Goal: Information Seeking & Learning: Learn about a topic

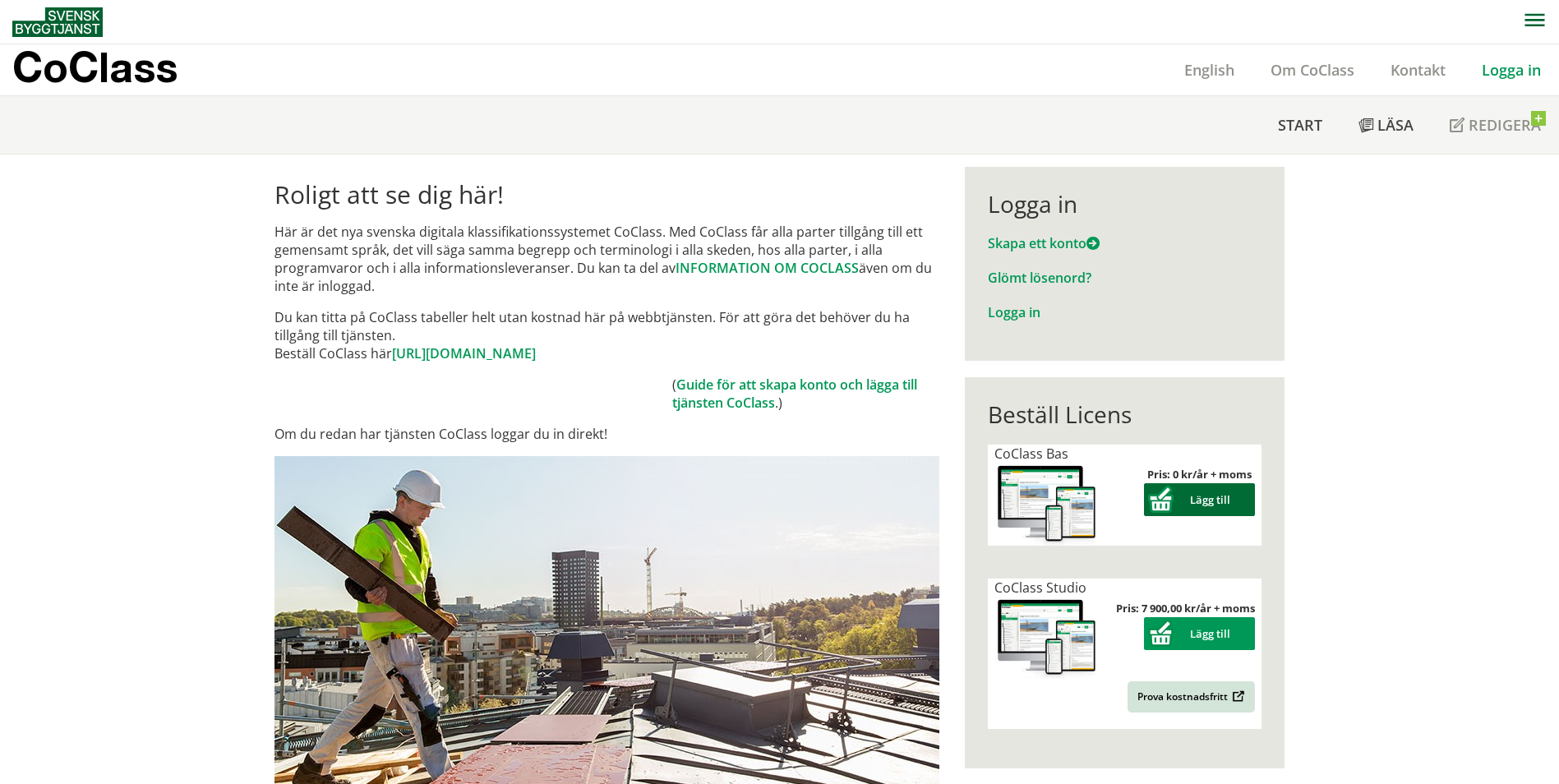
click at [1207, 505] on button "Lägg till" at bounding box center [1200, 500] width 111 height 33
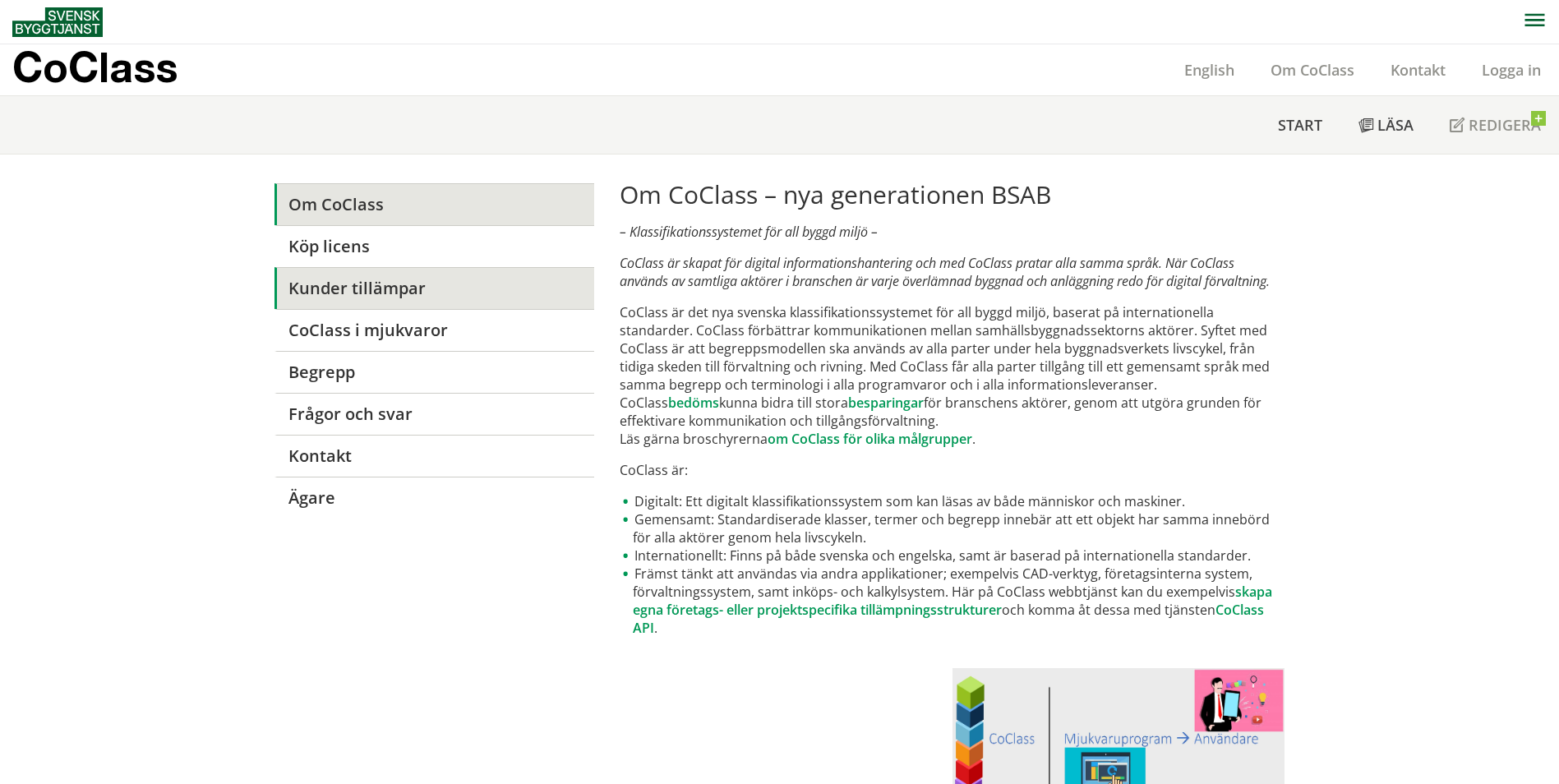
click at [443, 289] on link "Kunder tillämpar" at bounding box center [434, 289] width 320 height 42
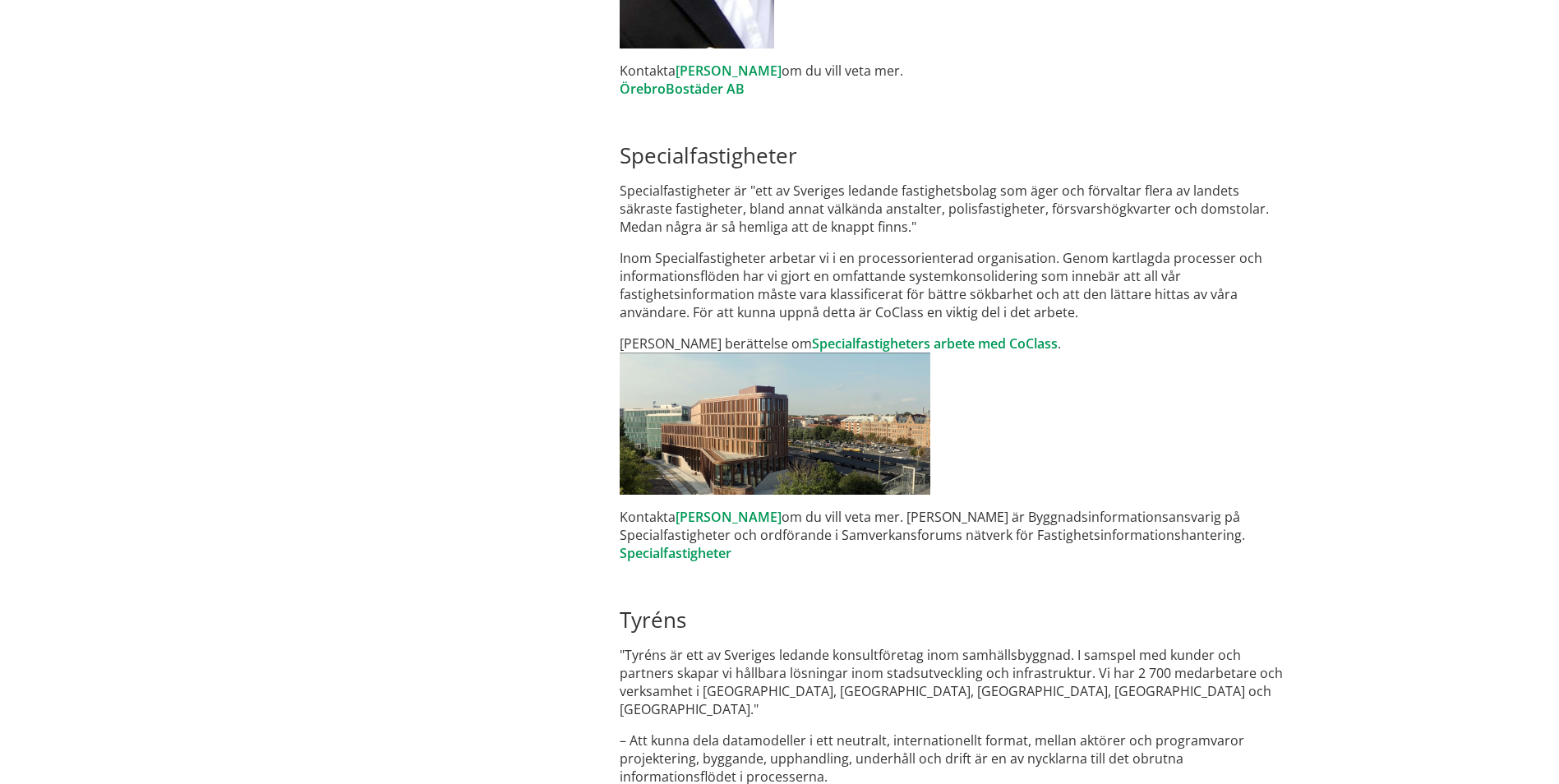
scroll to position [1480, 0]
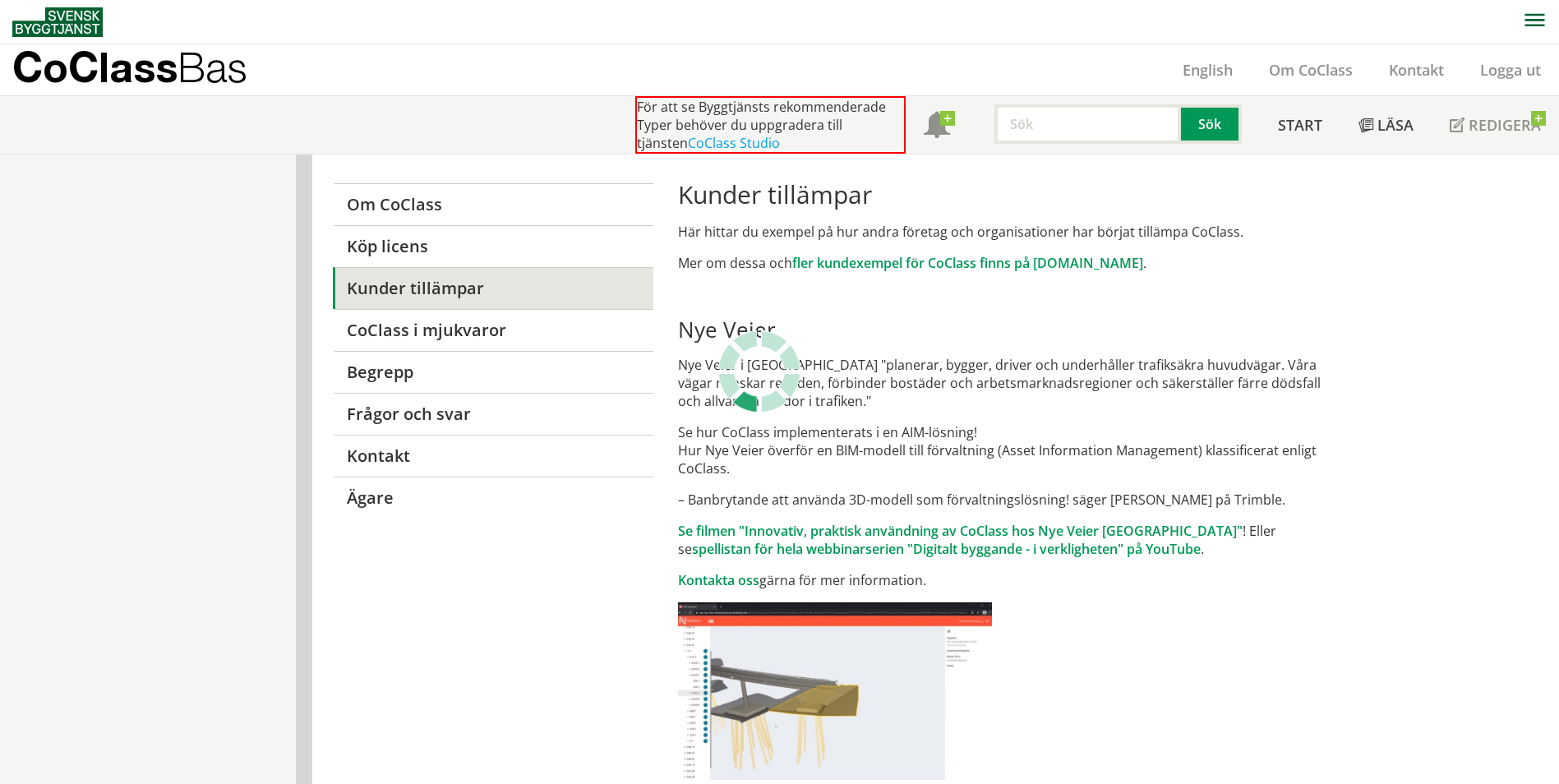
scroll to position [1480, 0]
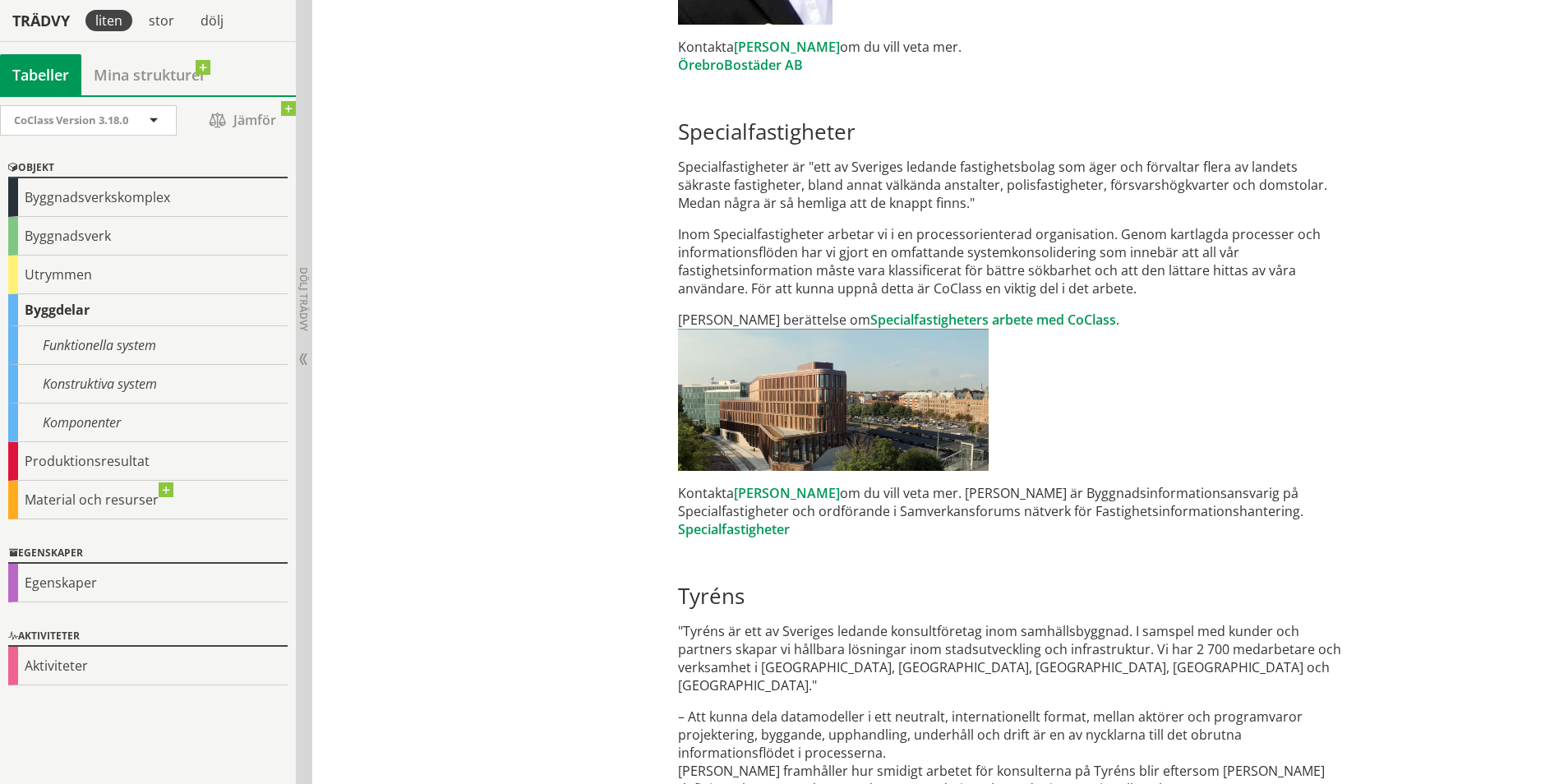
click at [77, 314] on div "Byggdelar" at bounding box center [148, 310] width 279 height 32
click at [82, 118] on span "CoClass Version 3.18.0" at bounding box center [72, 120] width 114 height 15
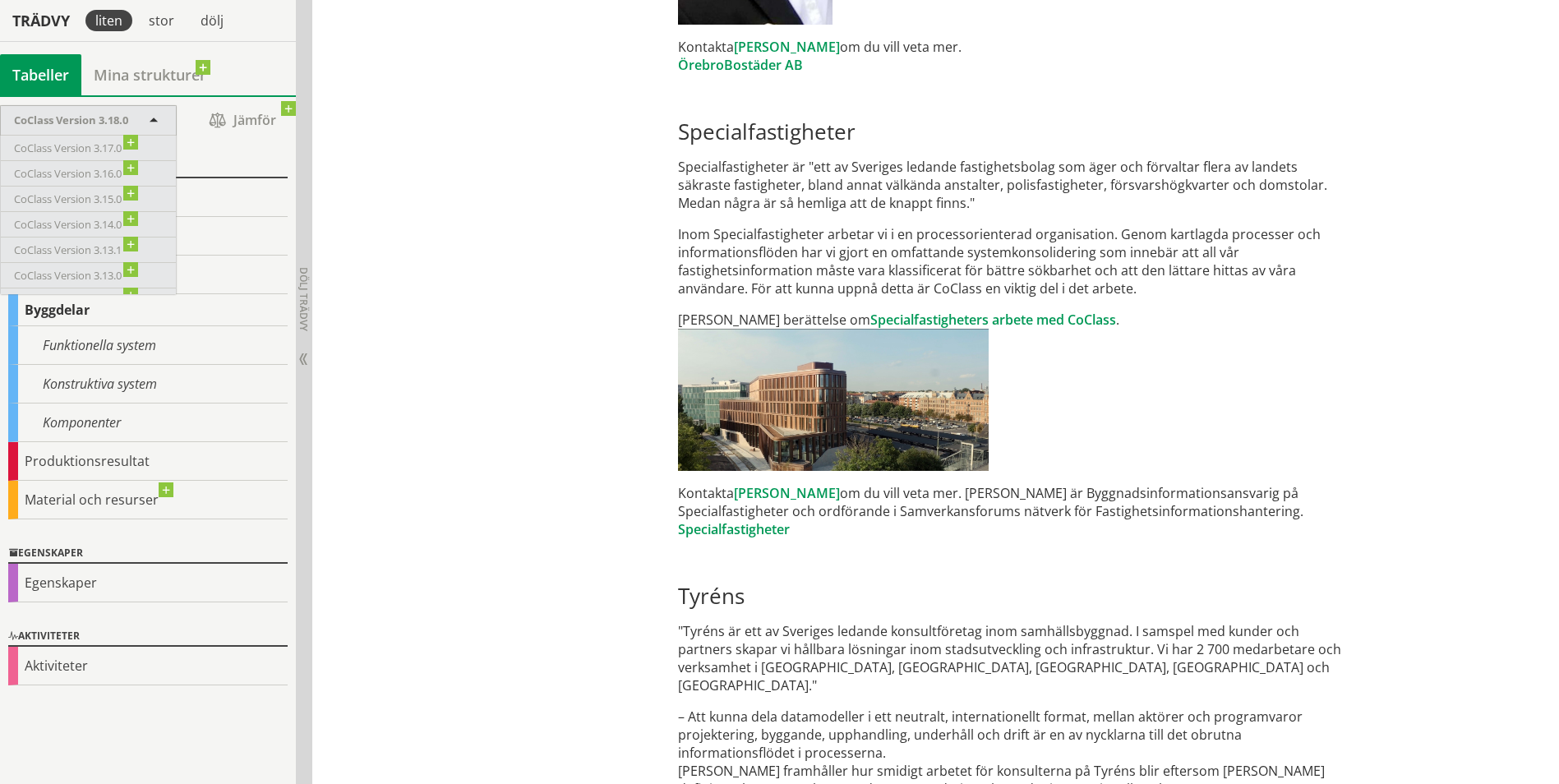
click at [128, 117] on span "CoClass Version 3.18.0" at bounding box center [72, 120] width 114 height 15
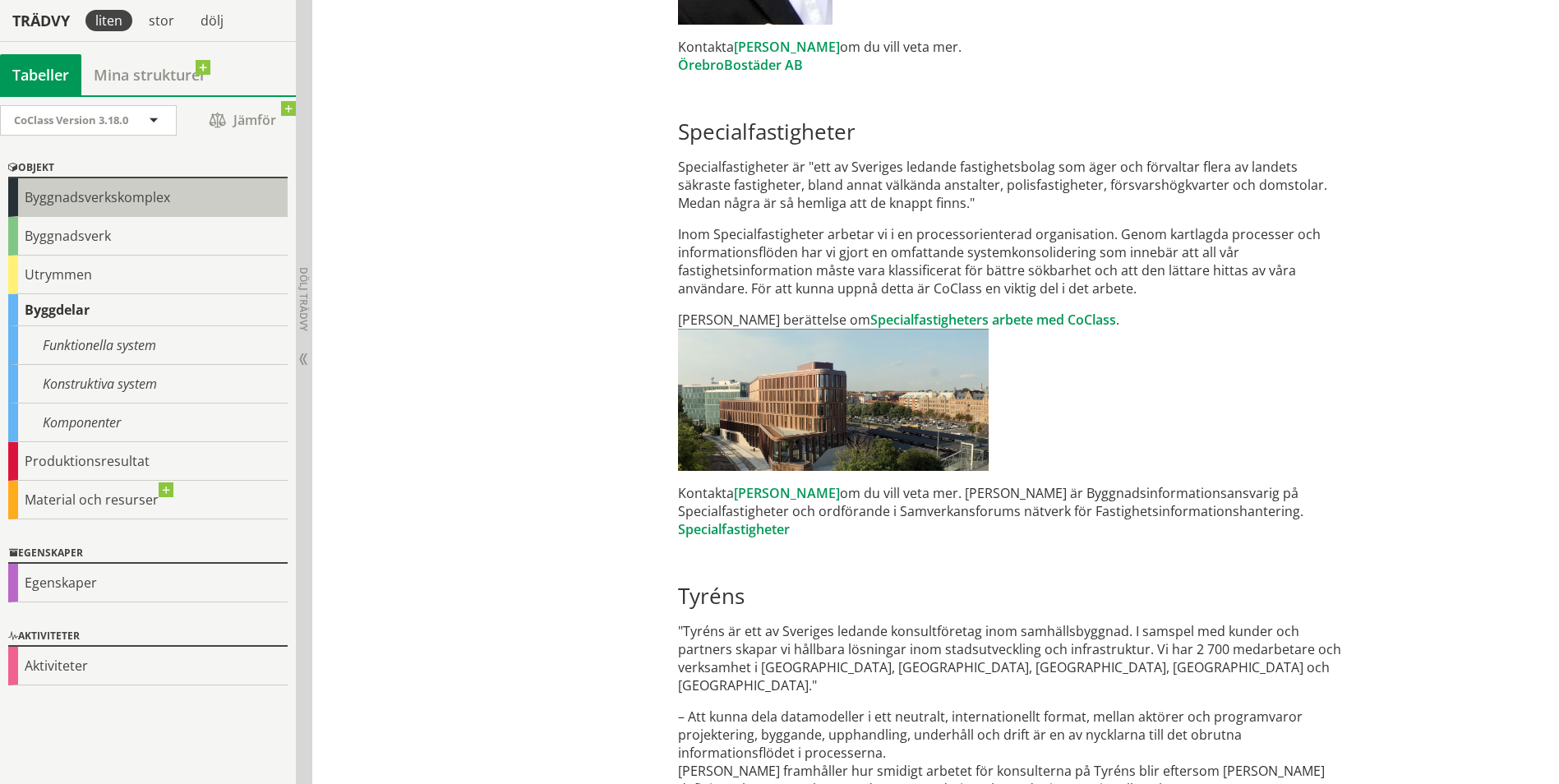
click at [94, 198] on div "Byggnadsverkskomplex" at bounding box center [148, 198] width 279 height 39
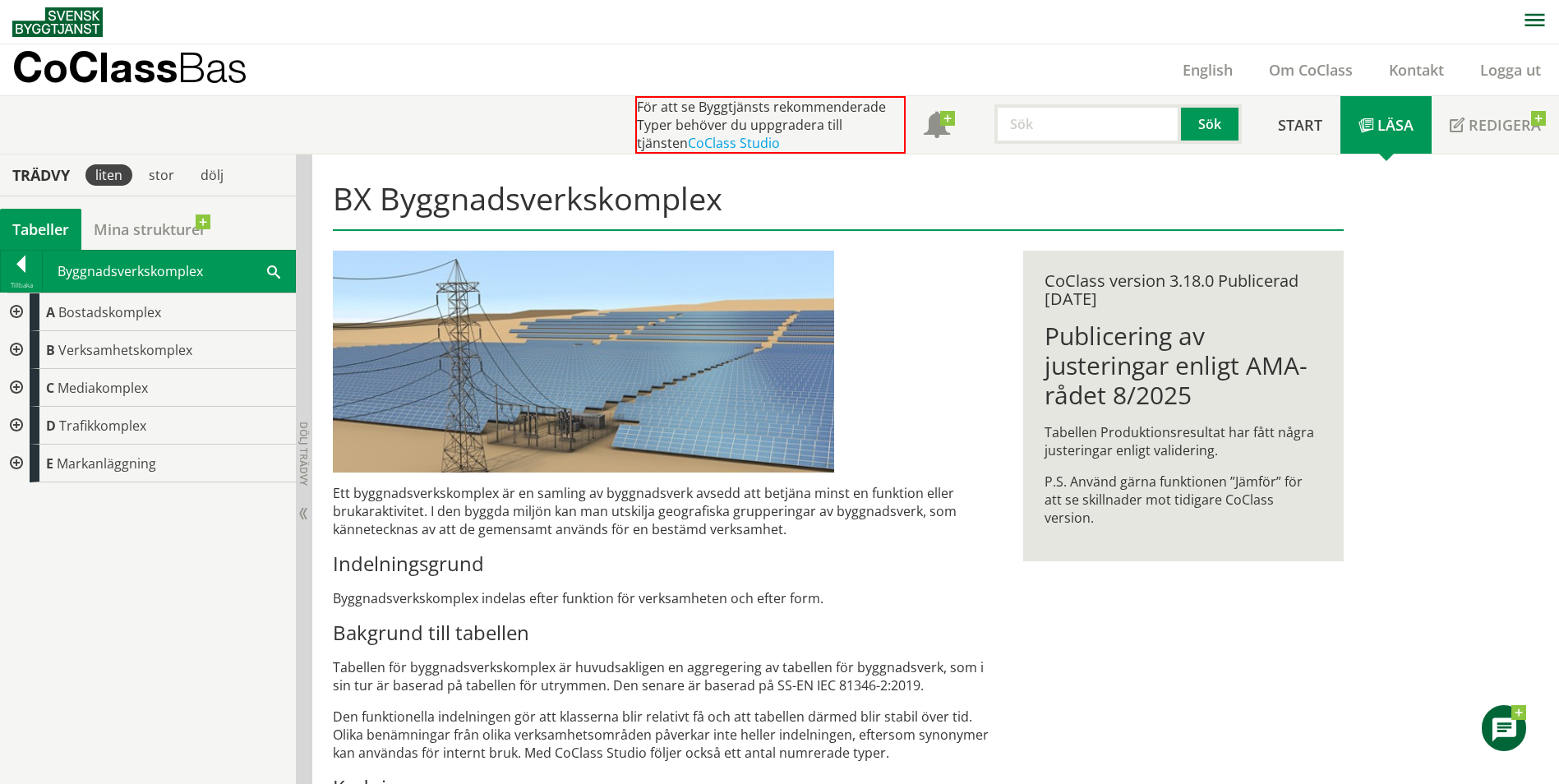
click at [1384, 130] on span "Läsa" at bounding box center [1396, 124] width 36 height 19
click at [1376, 125] on link "Läsa" at bounding box center [1387, 124] width 91 height 57
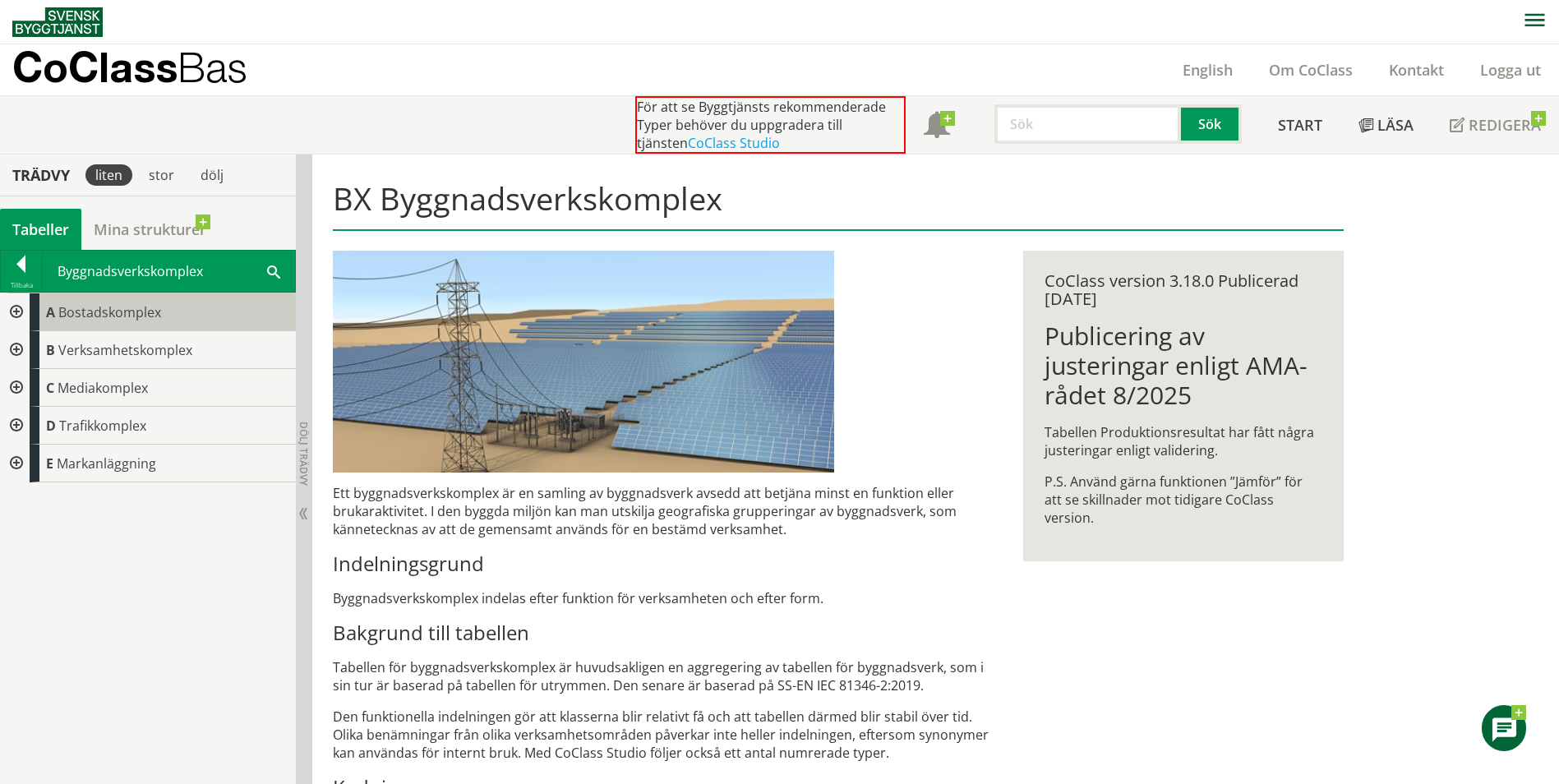
click at [136, 312] on span "Bostadskomplex" at bounding box center [109, 312] width 103 height 18
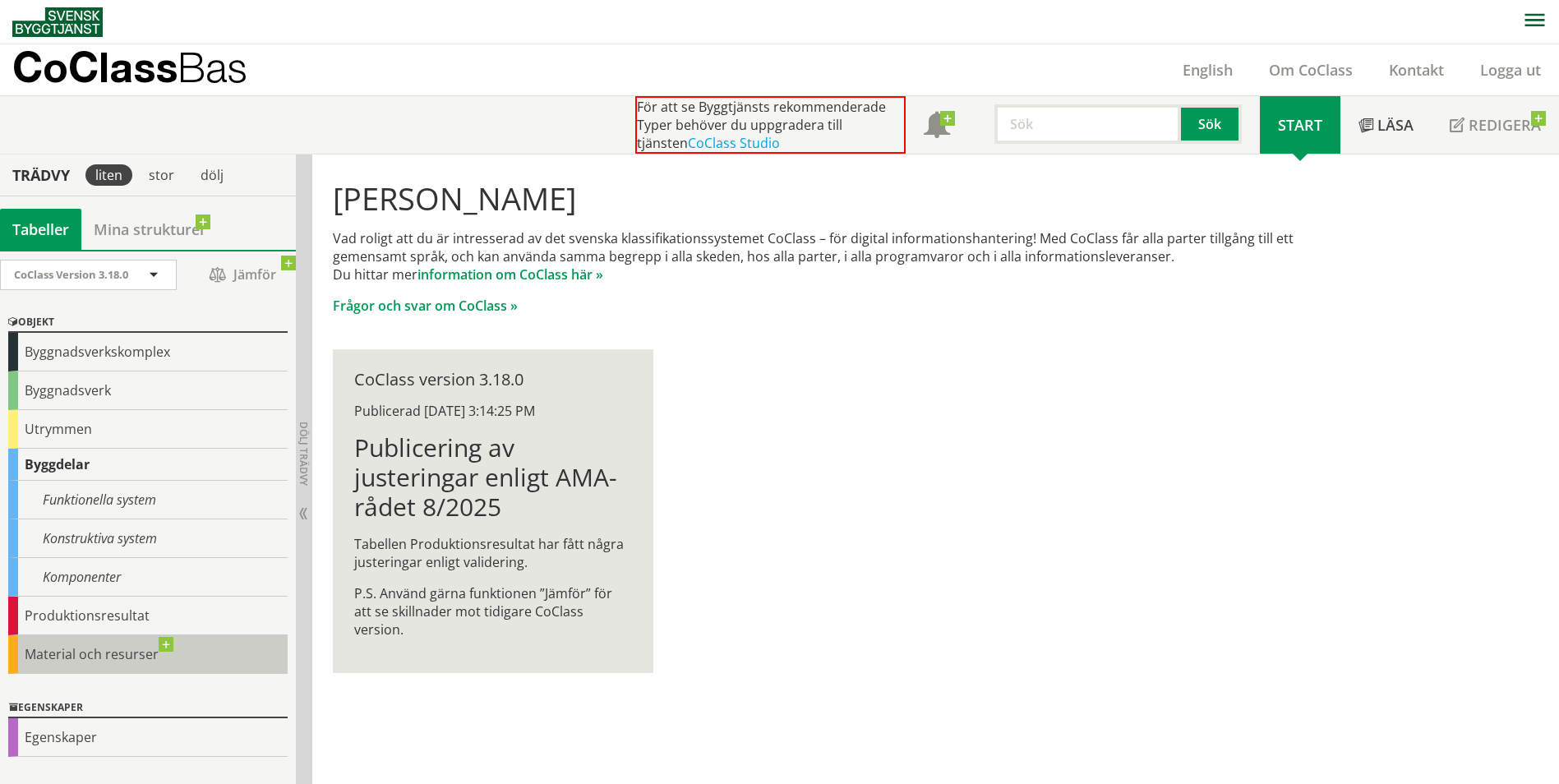
click at [103, 649] on div "Material och resurser" at bounding box center [148, 654] width 279 height 39
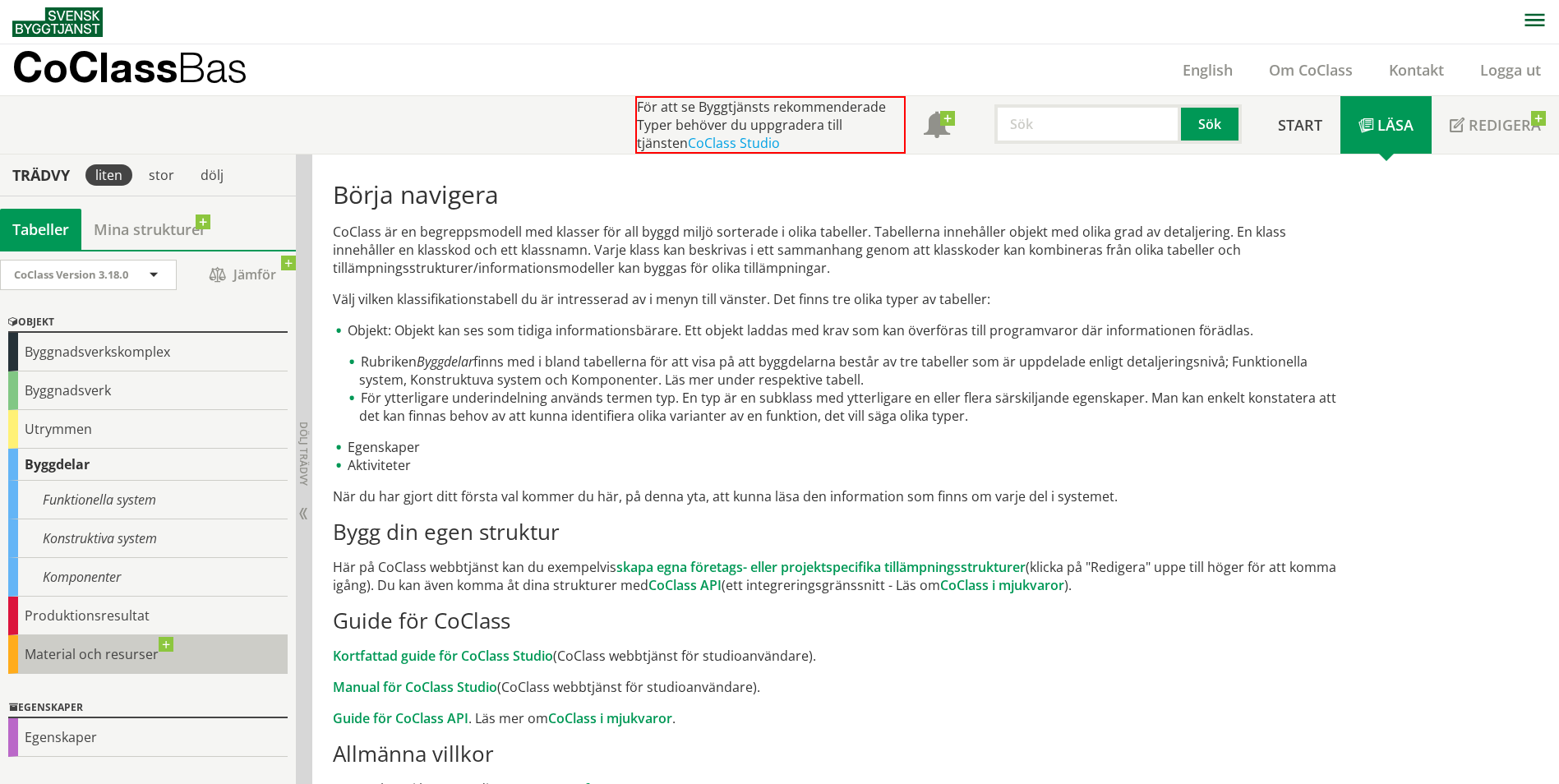
click at [40, 650] on div "Material och resurser" at bounding box center [148, 654] width 279 height 39
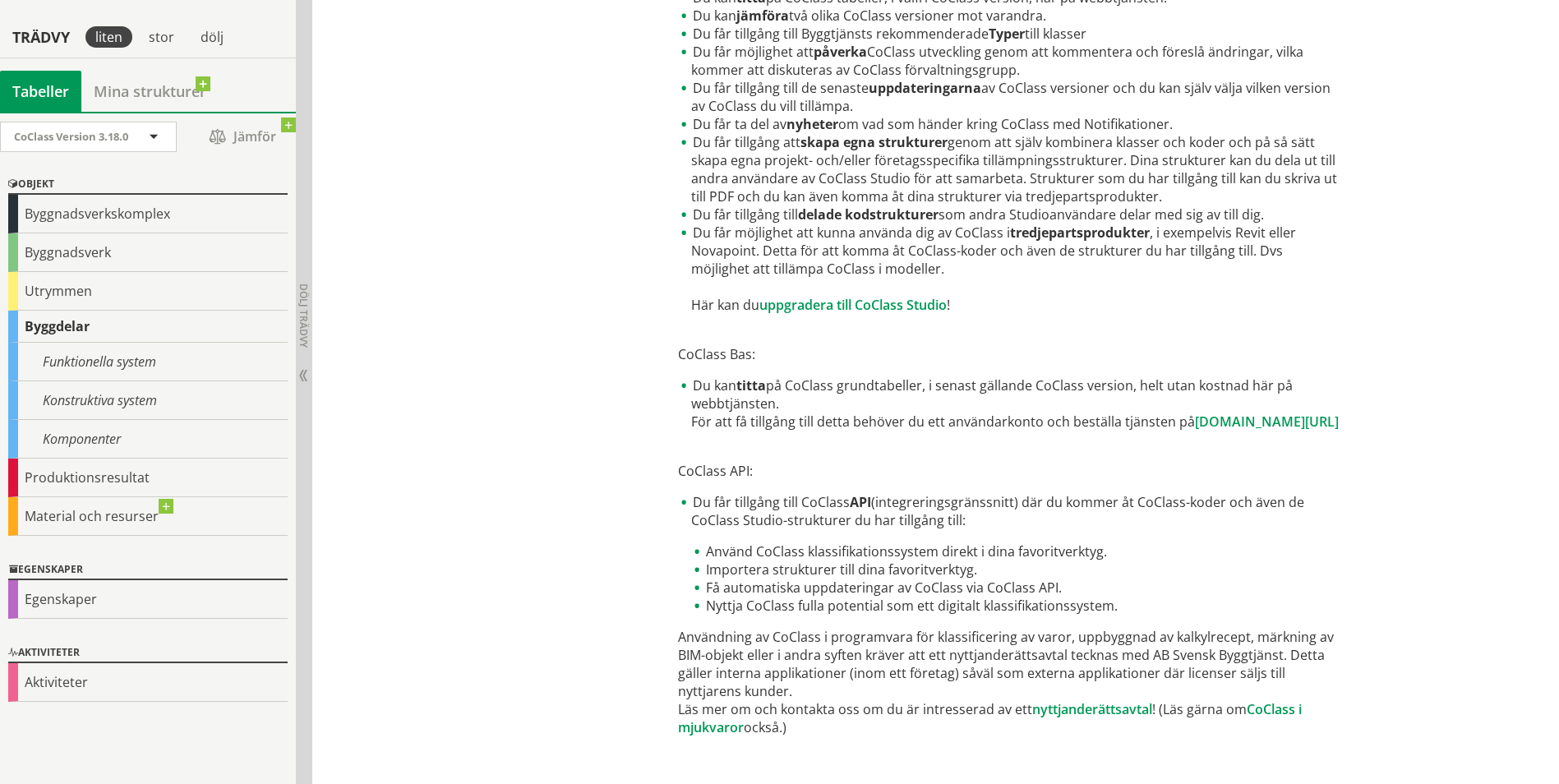
scroll to position [765, 0]
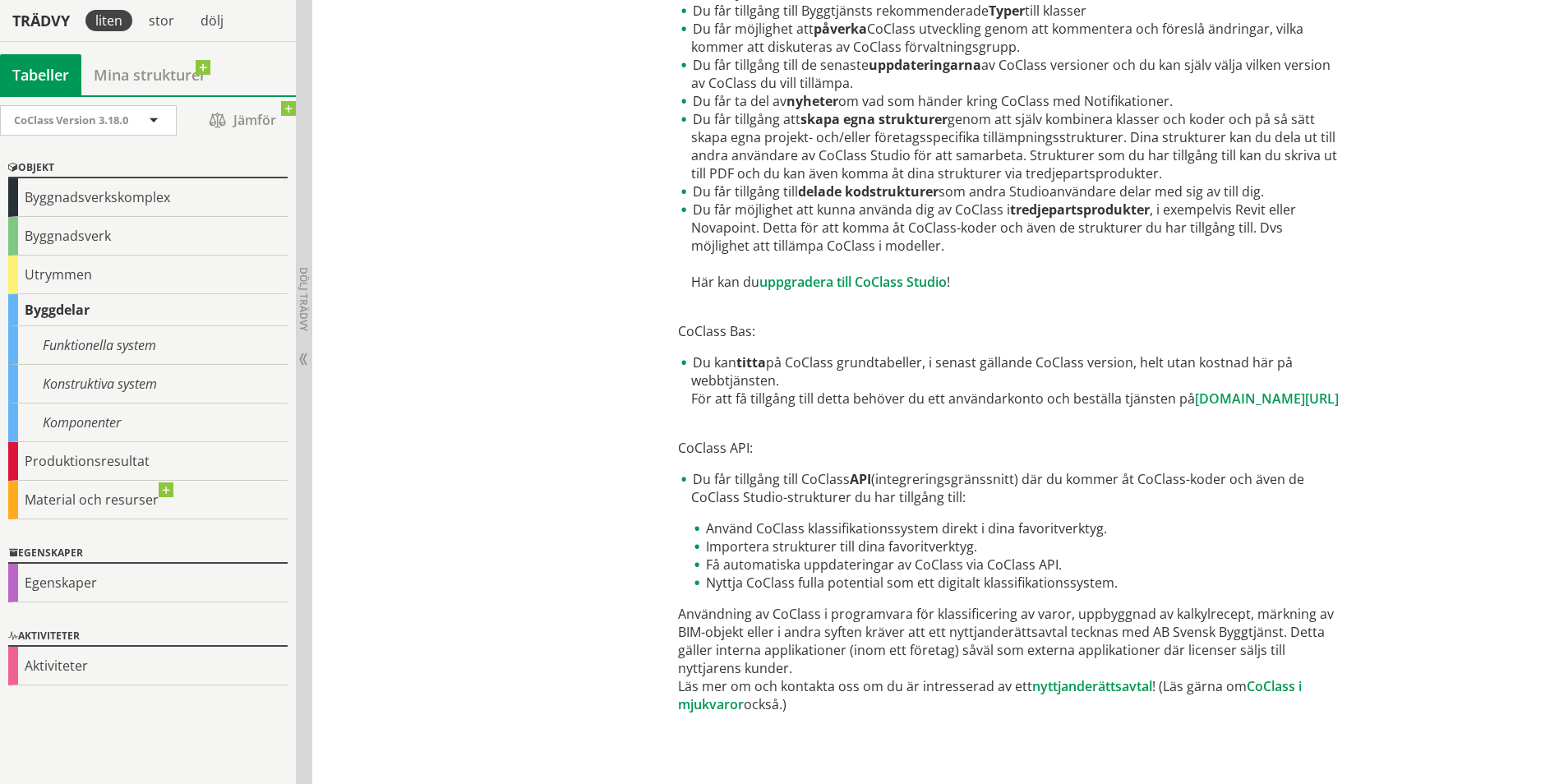
click at [1010, 591] on li "Nyttja CoClass fulla potential som ett digitalt klassifikationssystem." at bounding box center [1017, 582] width 652 height 18
click at [1010, 591] on li "Nyttja CoClass fulla potential som ett digitalt klassifikationssystem." at bounding box center [1017, 582] width 652 height 18
drag, startPoint x: 869, startPoint y: 638, endPoint x: 1026, endPoint y: 675, distance: 161.3
click at [1027, 675] on div "Köp licens – CoClass för digital informationshantering – Svensk Byggtjänst erbj…" at bounding box center [1010, 79] width 665 height 1330
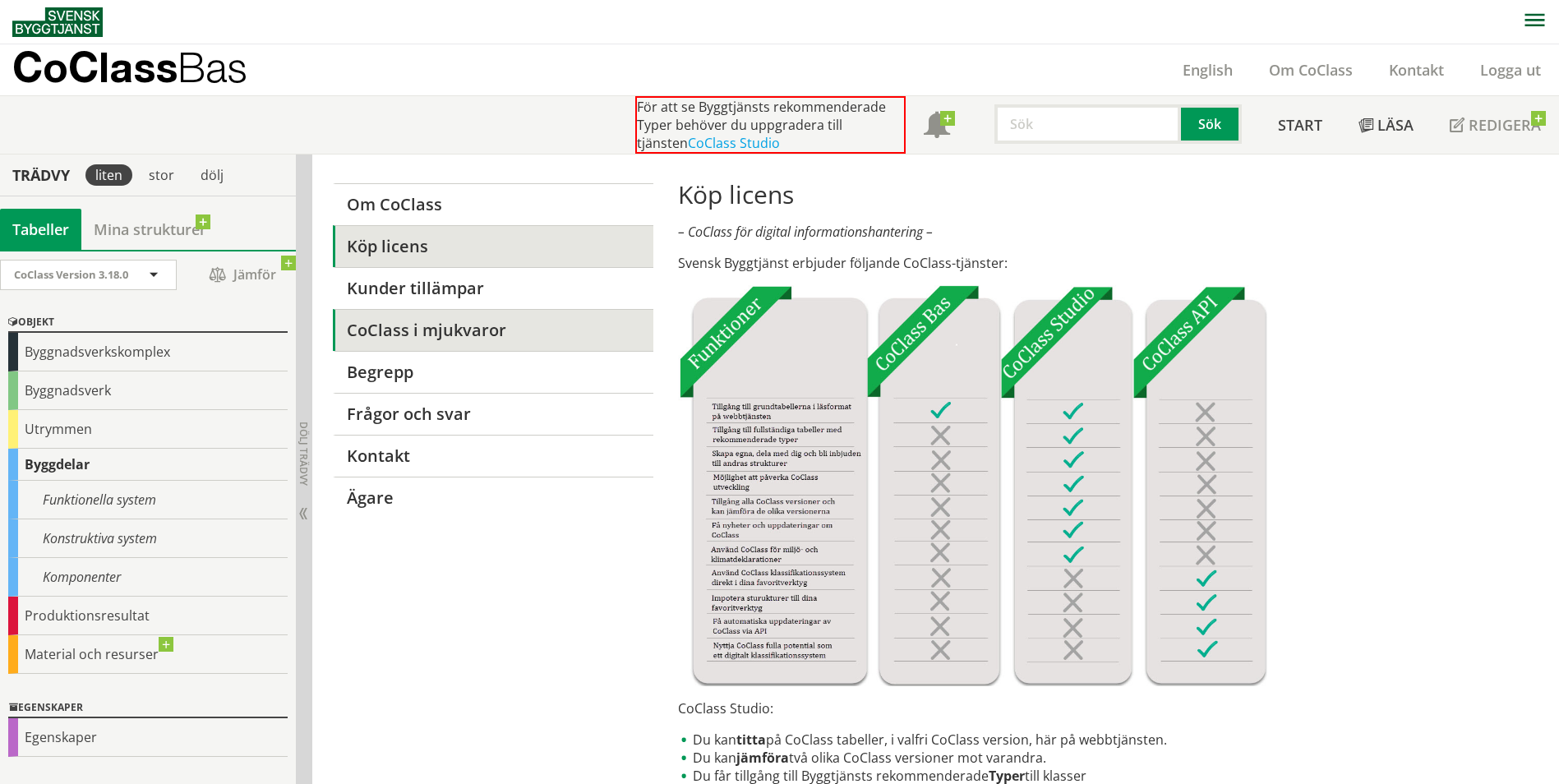
click at [399, 335] on link "CoClass i mjukvaror" at bounding box center [493, 330] width 320 height 42
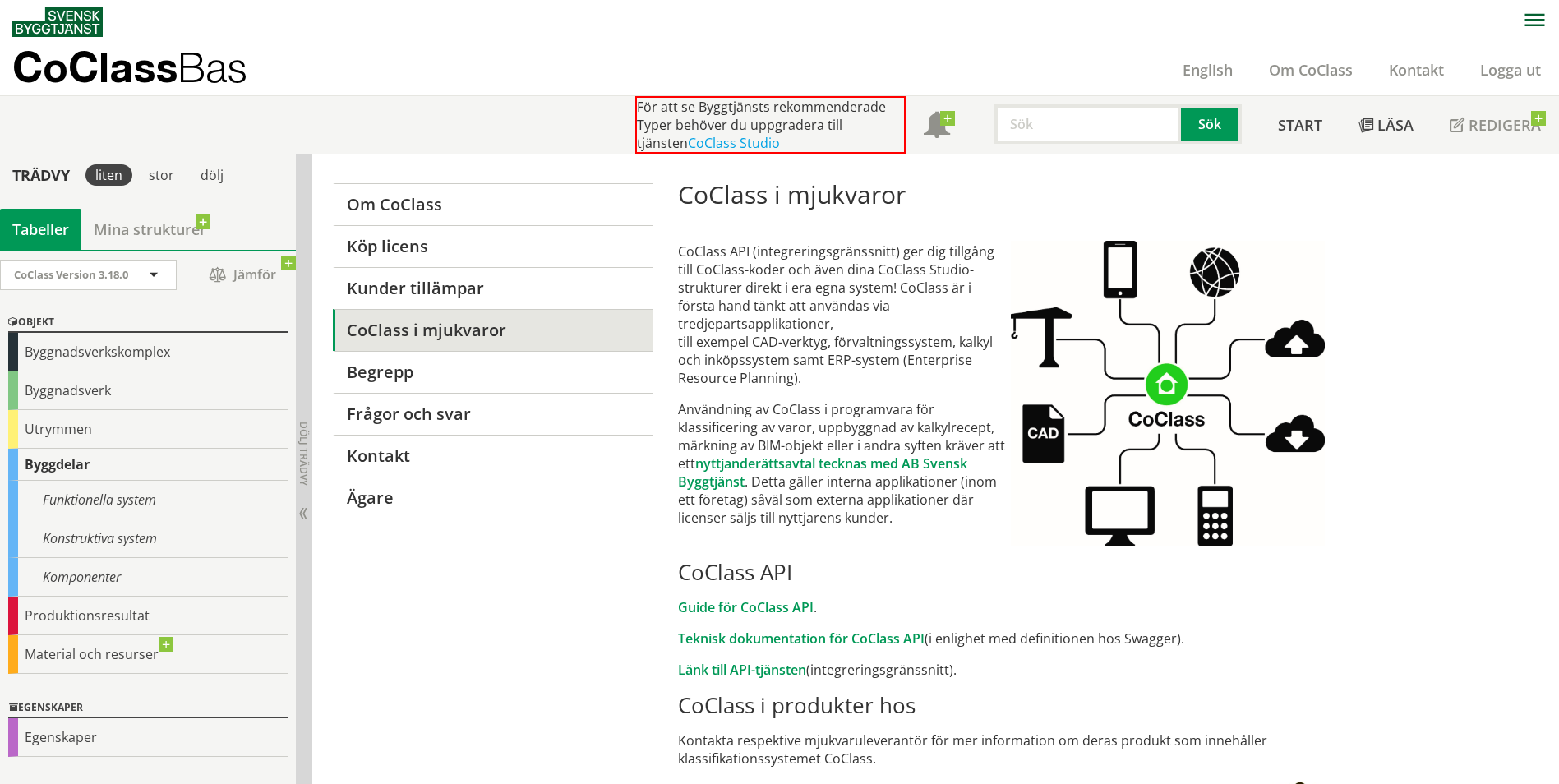
click at [829, 282] on p "CoClass API (integreringsgränssnitt) ger dig tillgång till CoClass-koder och äv…" at bounding box center [845, 315] width 333 height 145
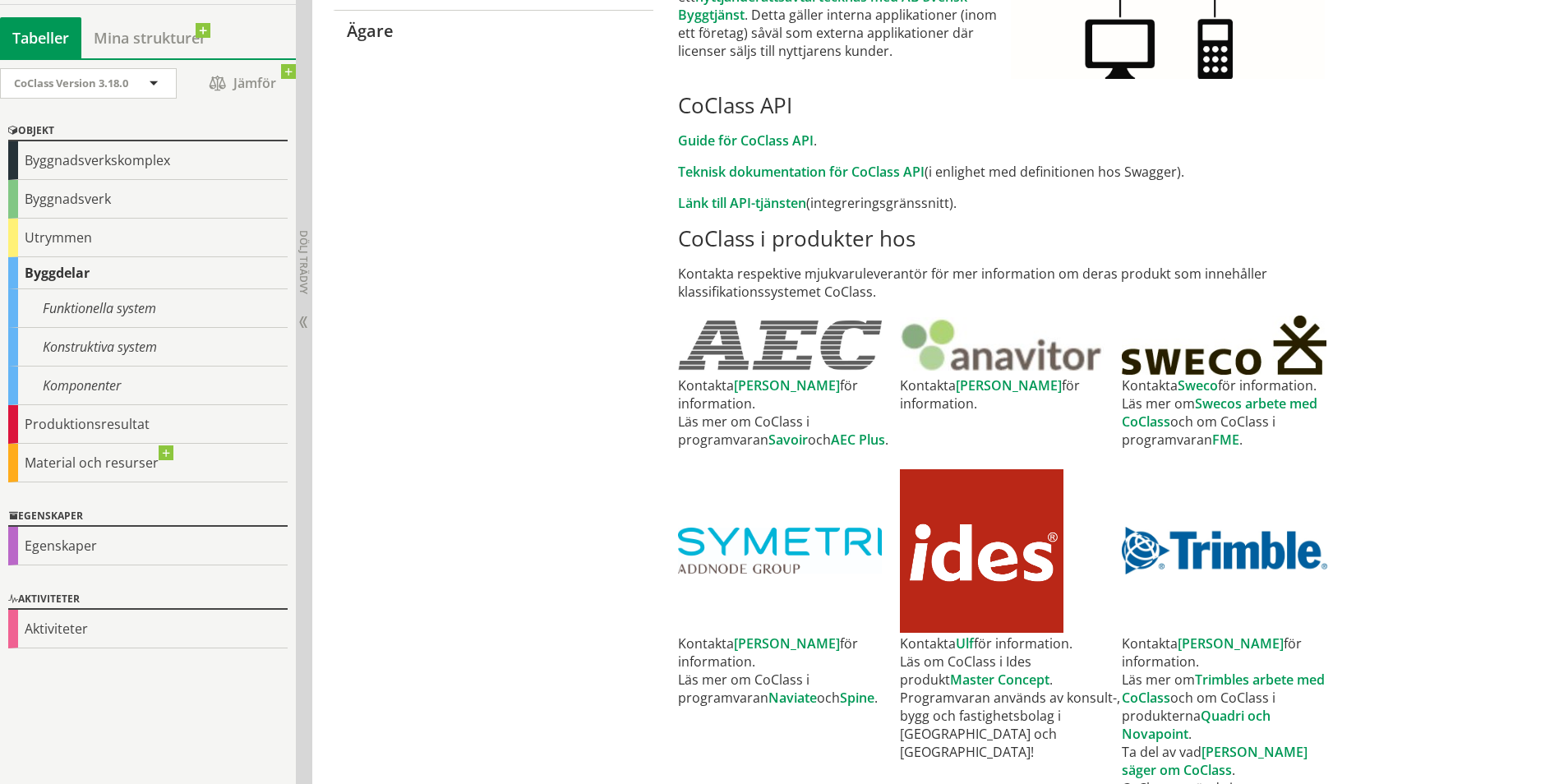
scroll to position [575, 0]
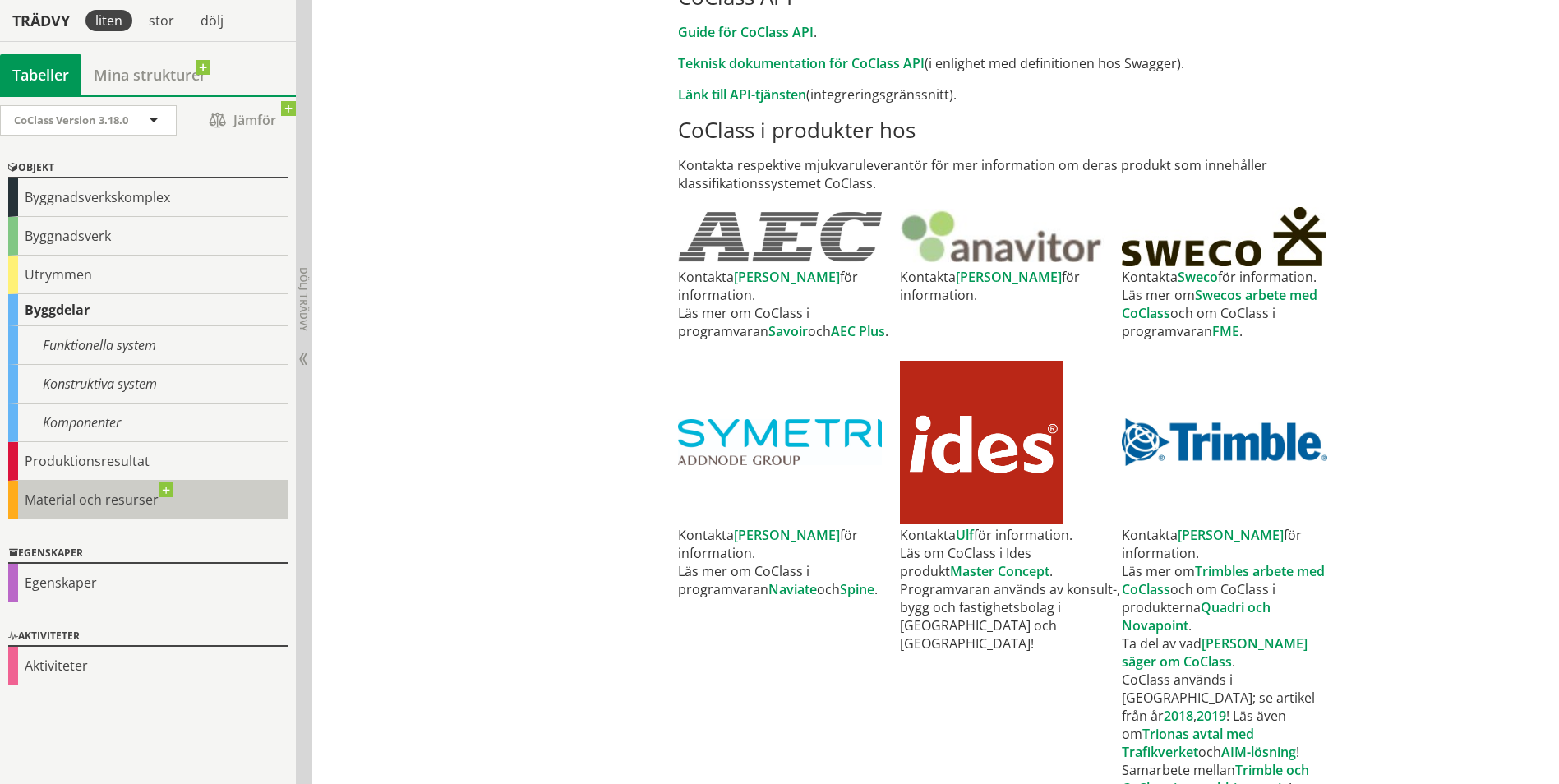
click at [165, 490] on div "Material och resurser" at bounding box center [148, 501] width 279 height 39
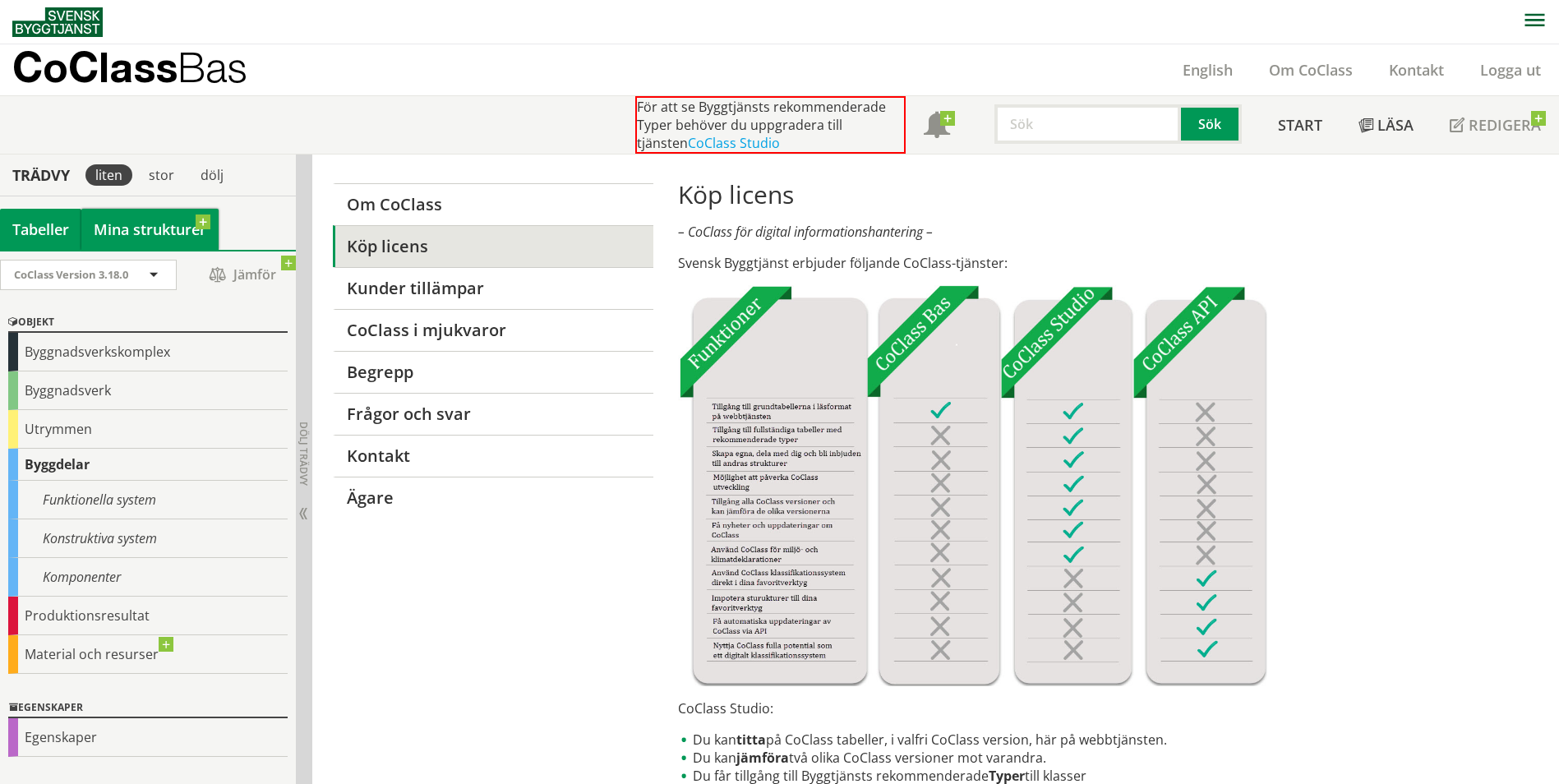
scroll to position [155, 0]
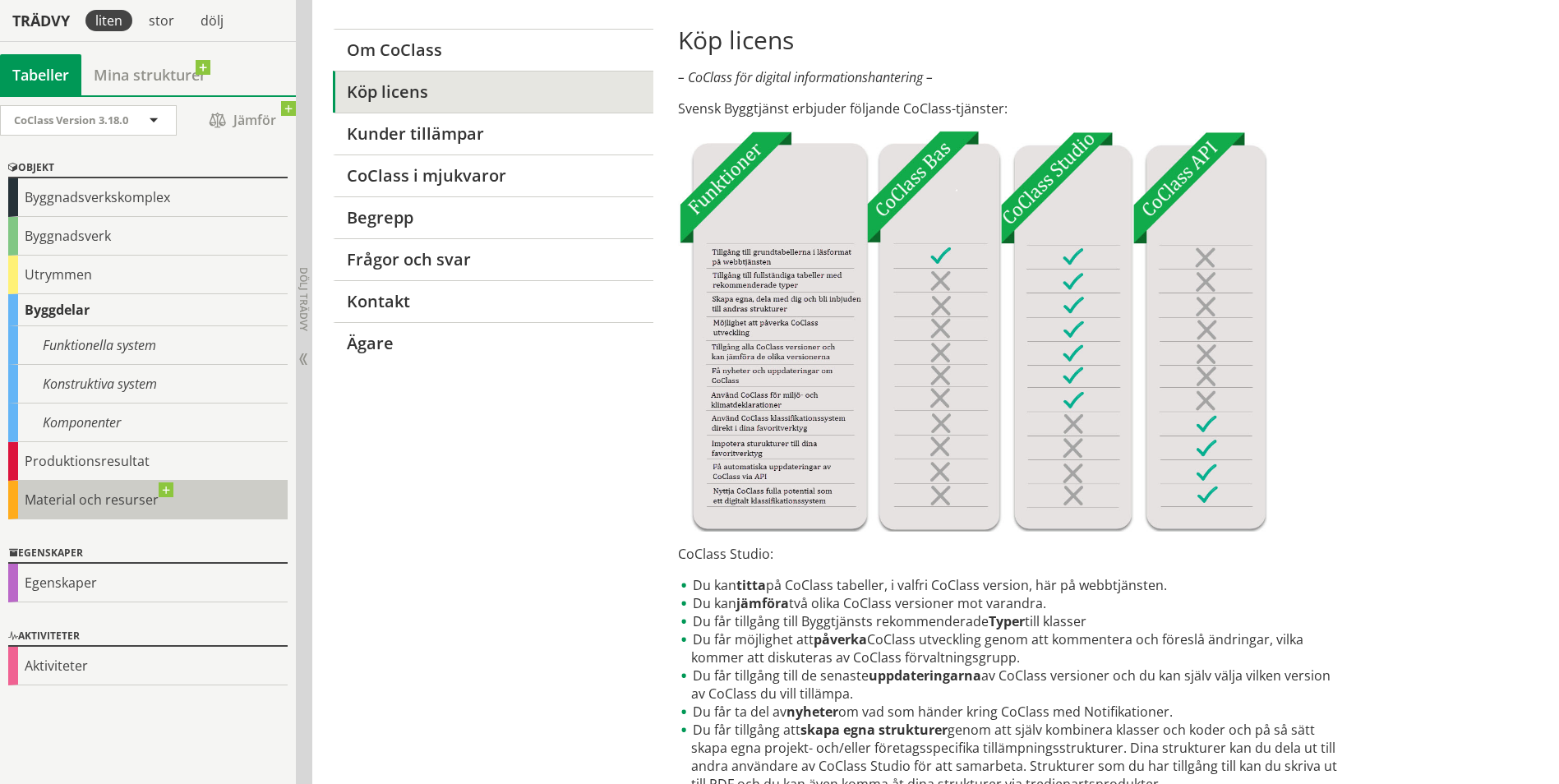
click at [98, 506] on div "Material och resurser" at bounding box center [148, 501] width 279 height 39
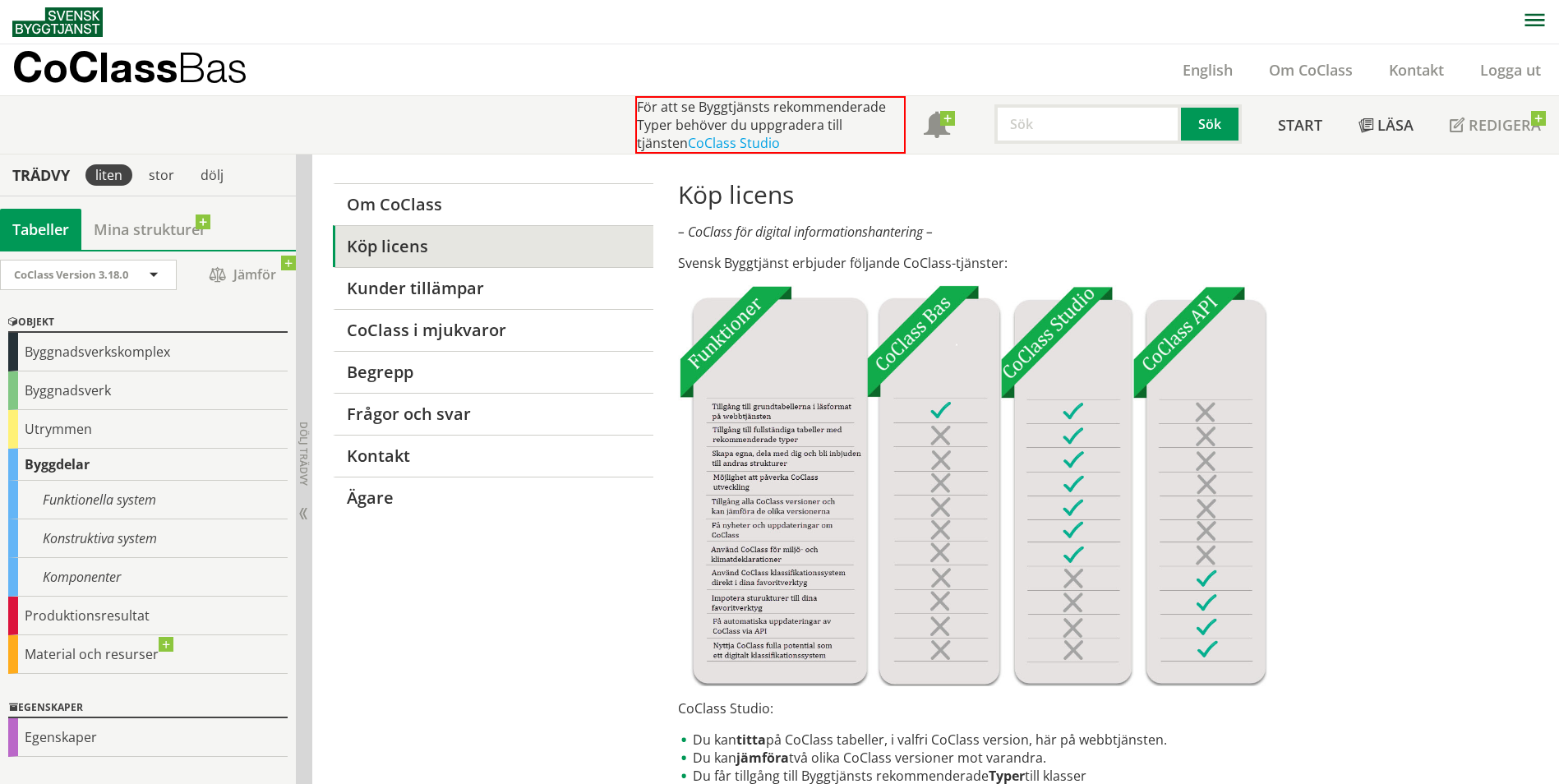
scroll to position [155, 0]
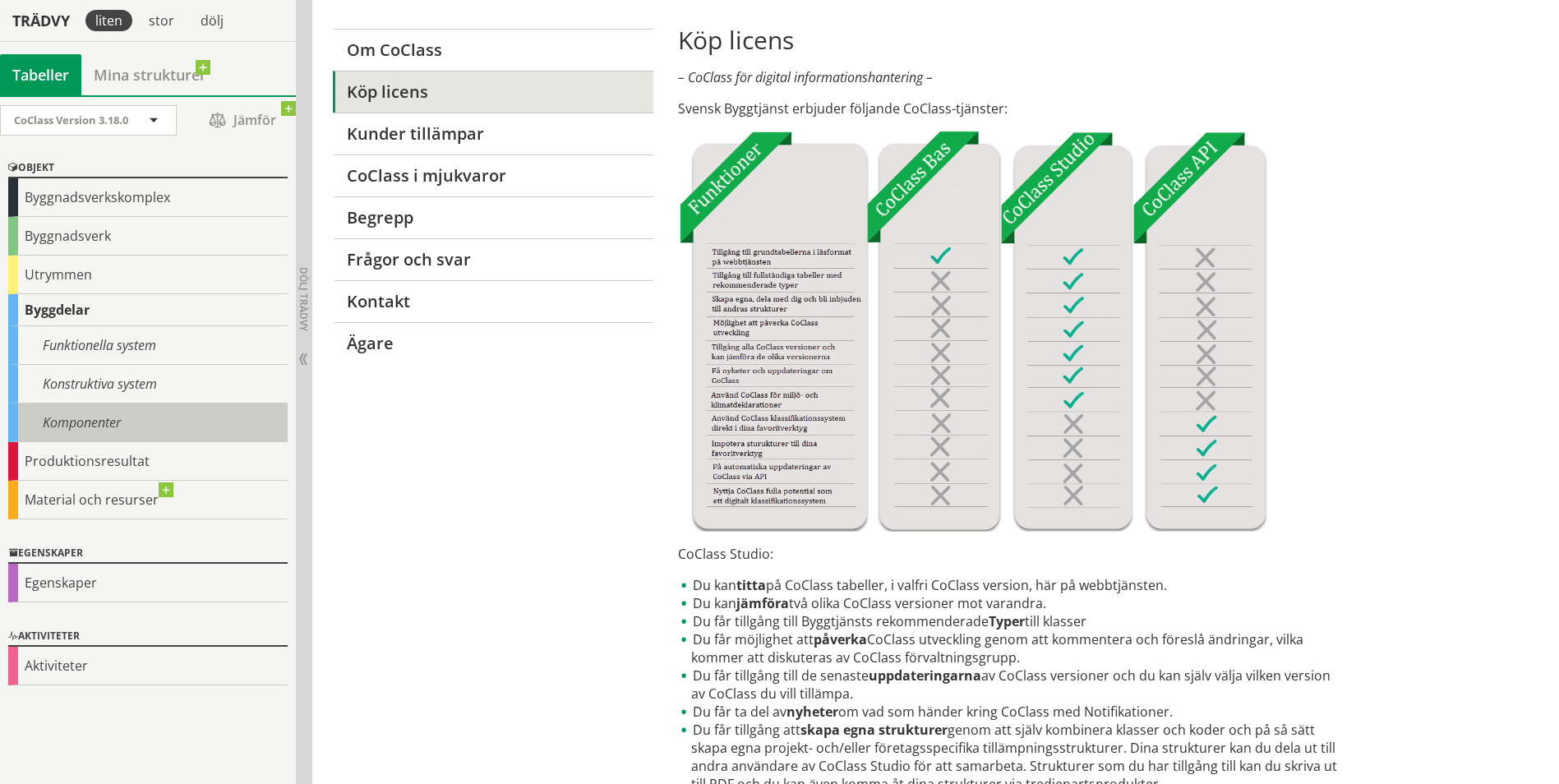
click at [87, 431] on div "Komponenter" at bounding box center [148, 423] width 279 height 39
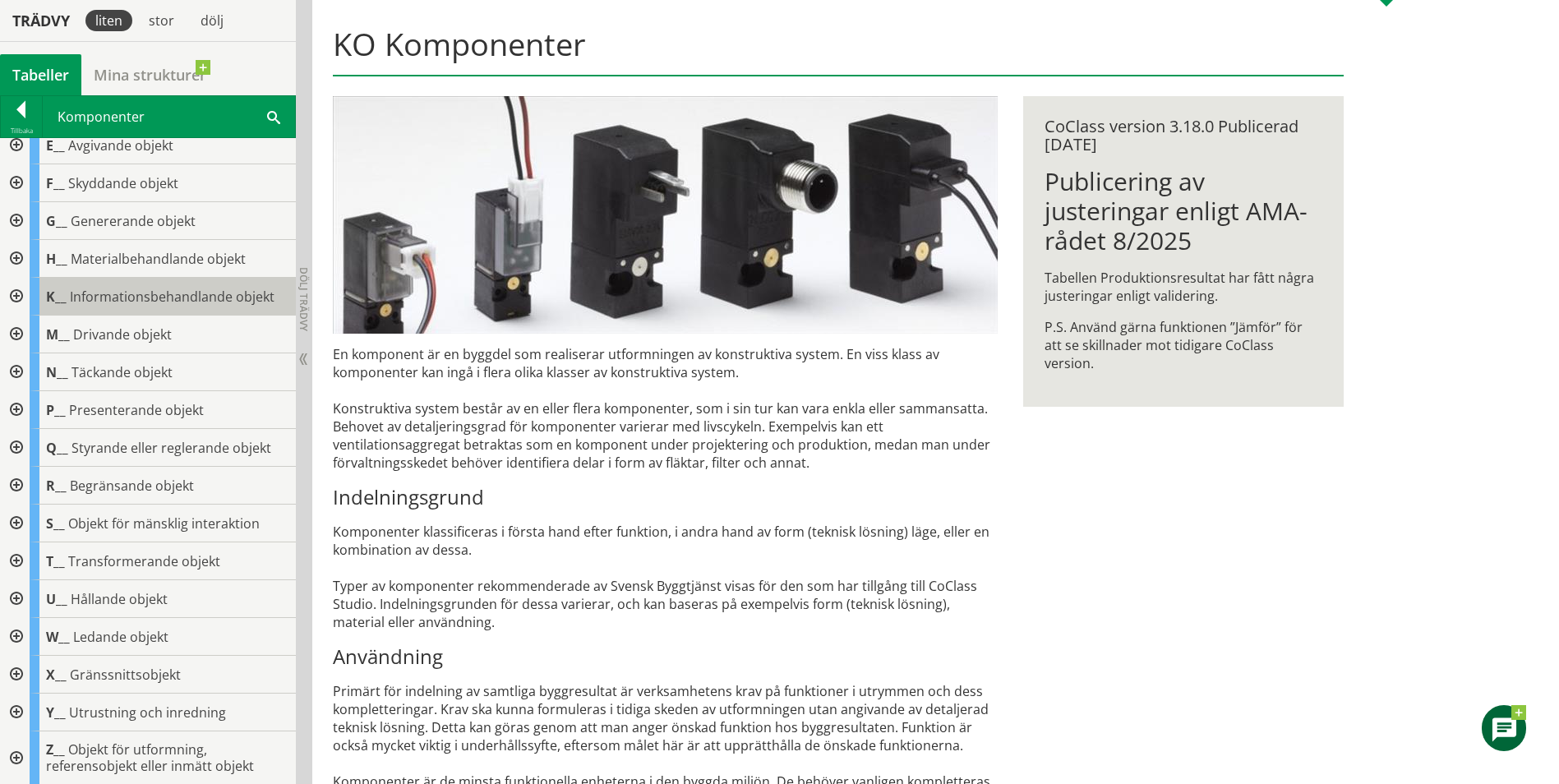
scroll to position [89, 0]
drag, startPoint x: 216, startPoint y: 389, endPoint x: 349, endPoint y: 75, distance: 341.0
click at [353, 65] on h1 "KO Komponenter" at bounding box center [838, 50] width 1010 height 51
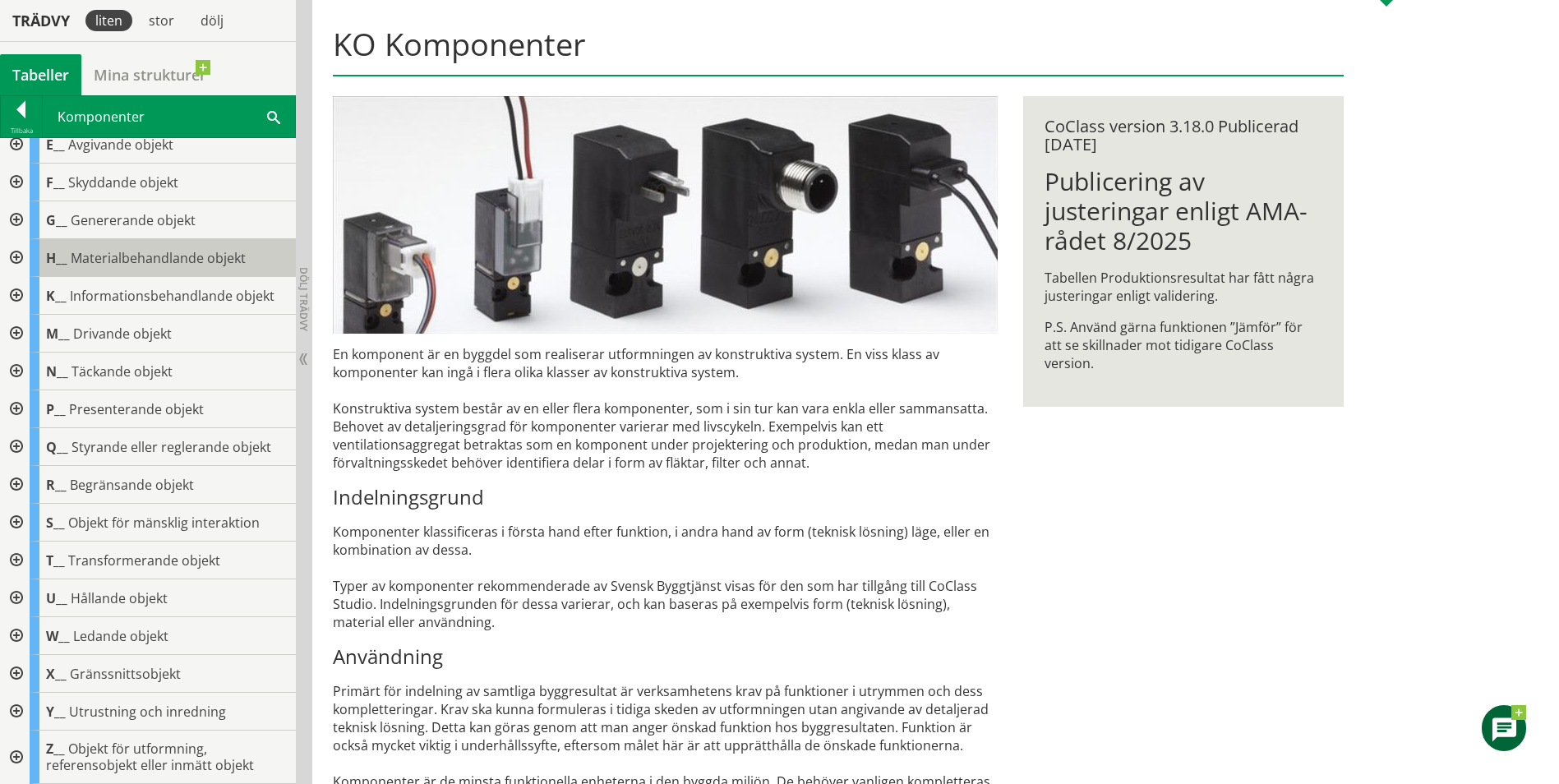
scroll to position [0, 0]
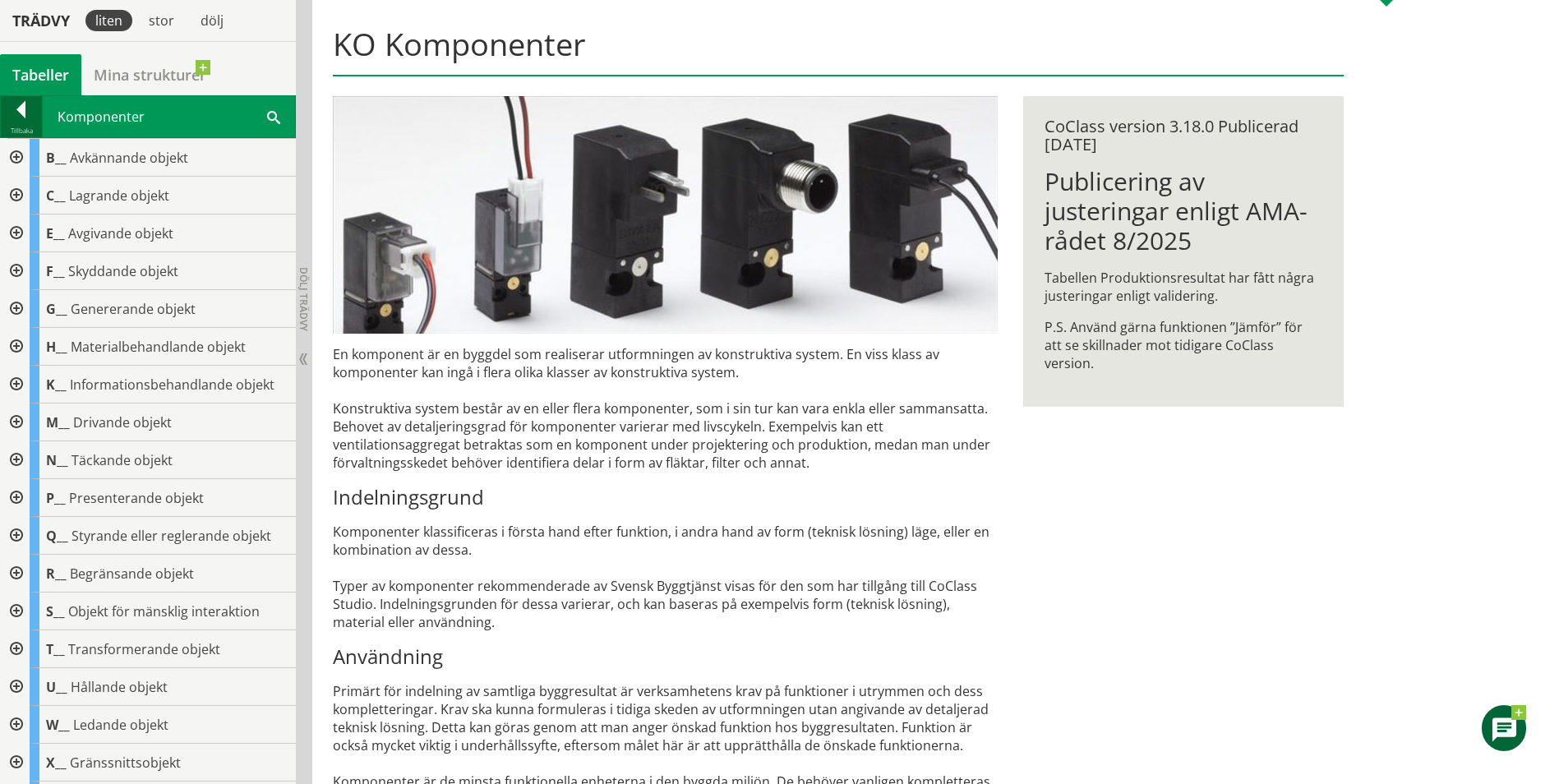
click at [18, 110] on div at bounding box center [21, 112] width 41 height 23
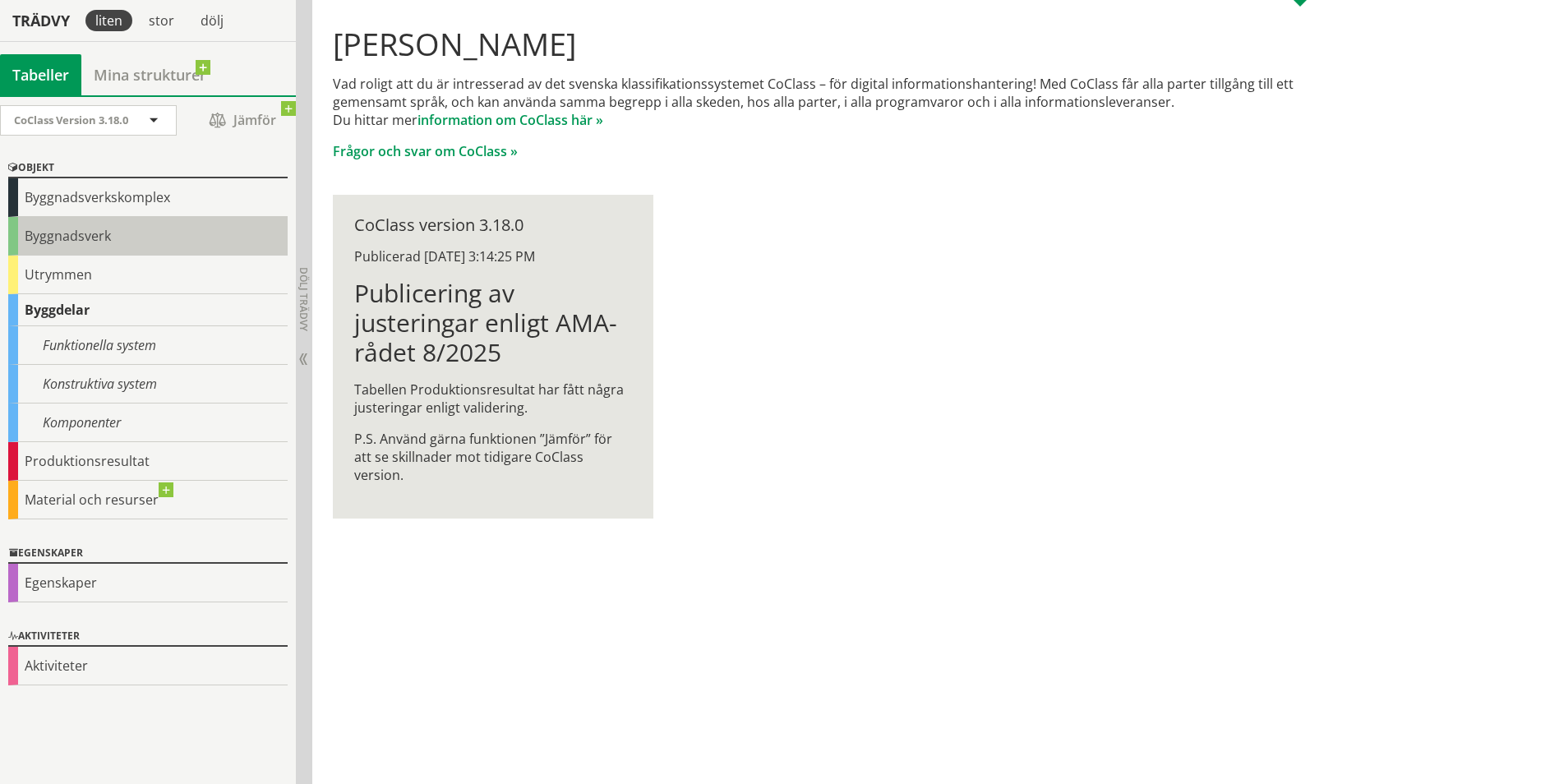
click at [104, 230] on div "Byggnadsverk" at bounding box center [148, 236] width 279 height 39
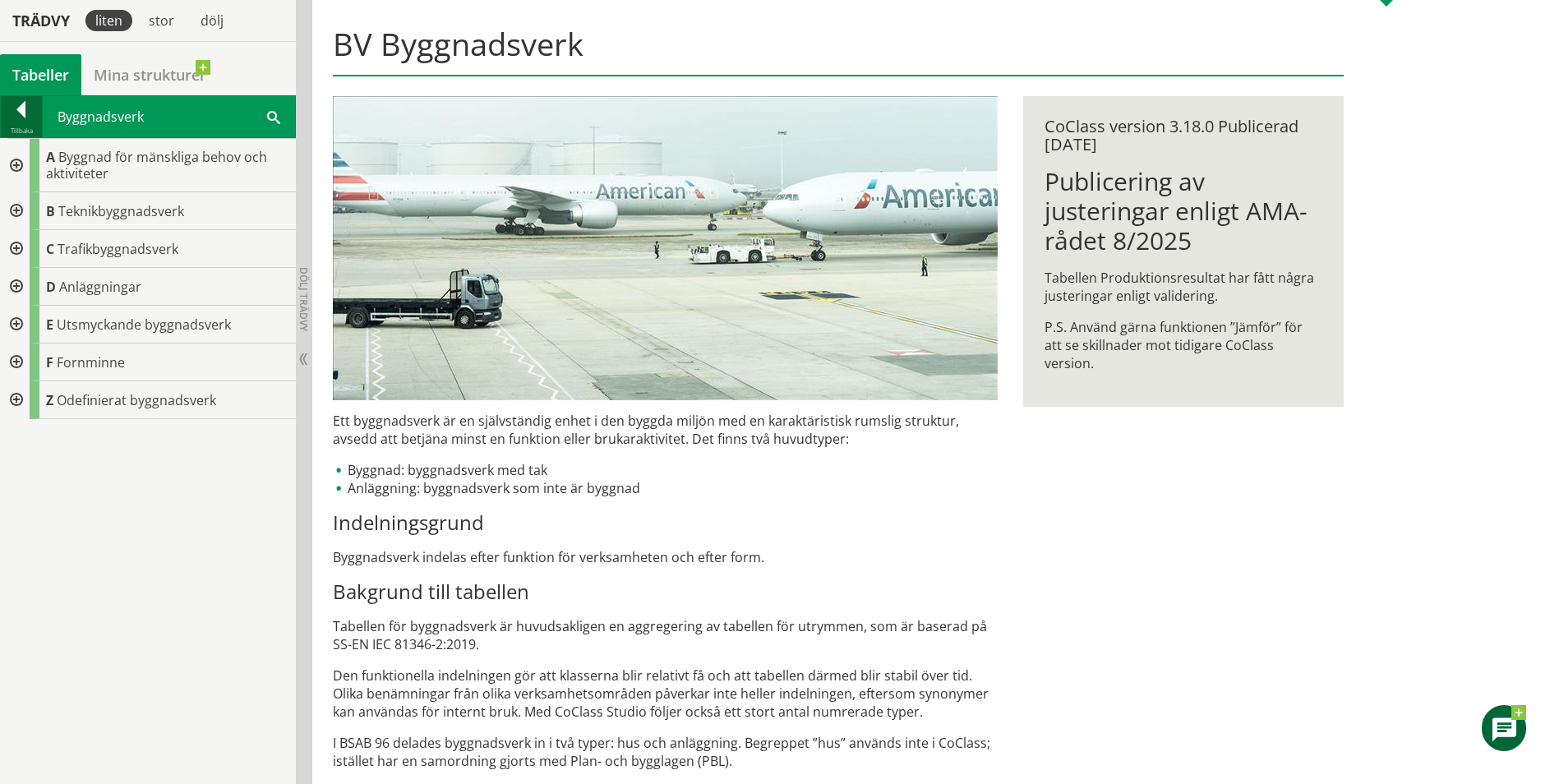
click at [22, 109] on div at bounding box center [21, 112] width 41 height 23
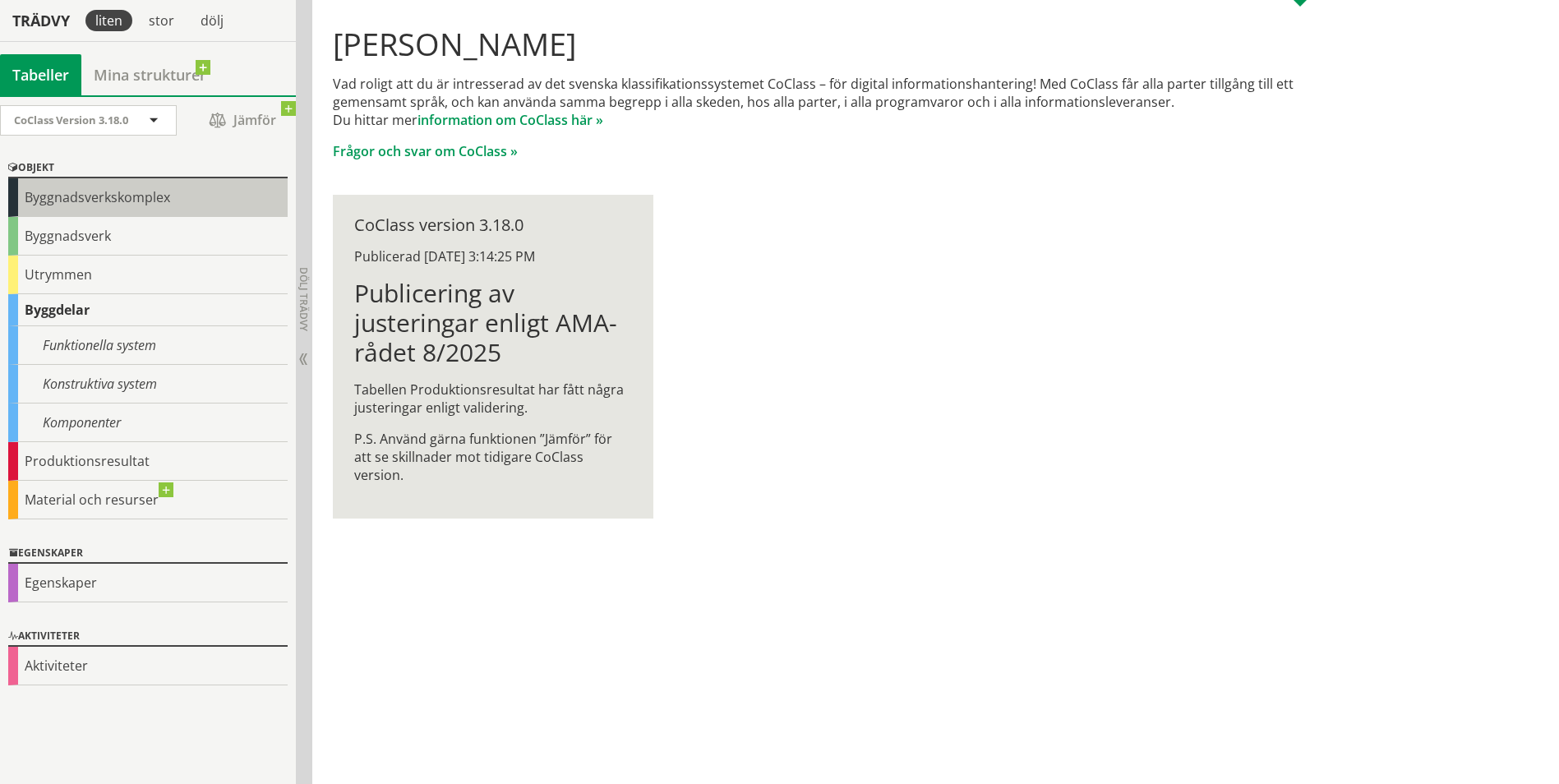
click at [81, 196] on div "Byggnadsverkskomplex" at bounding box center [148, 198] width 279 height 39
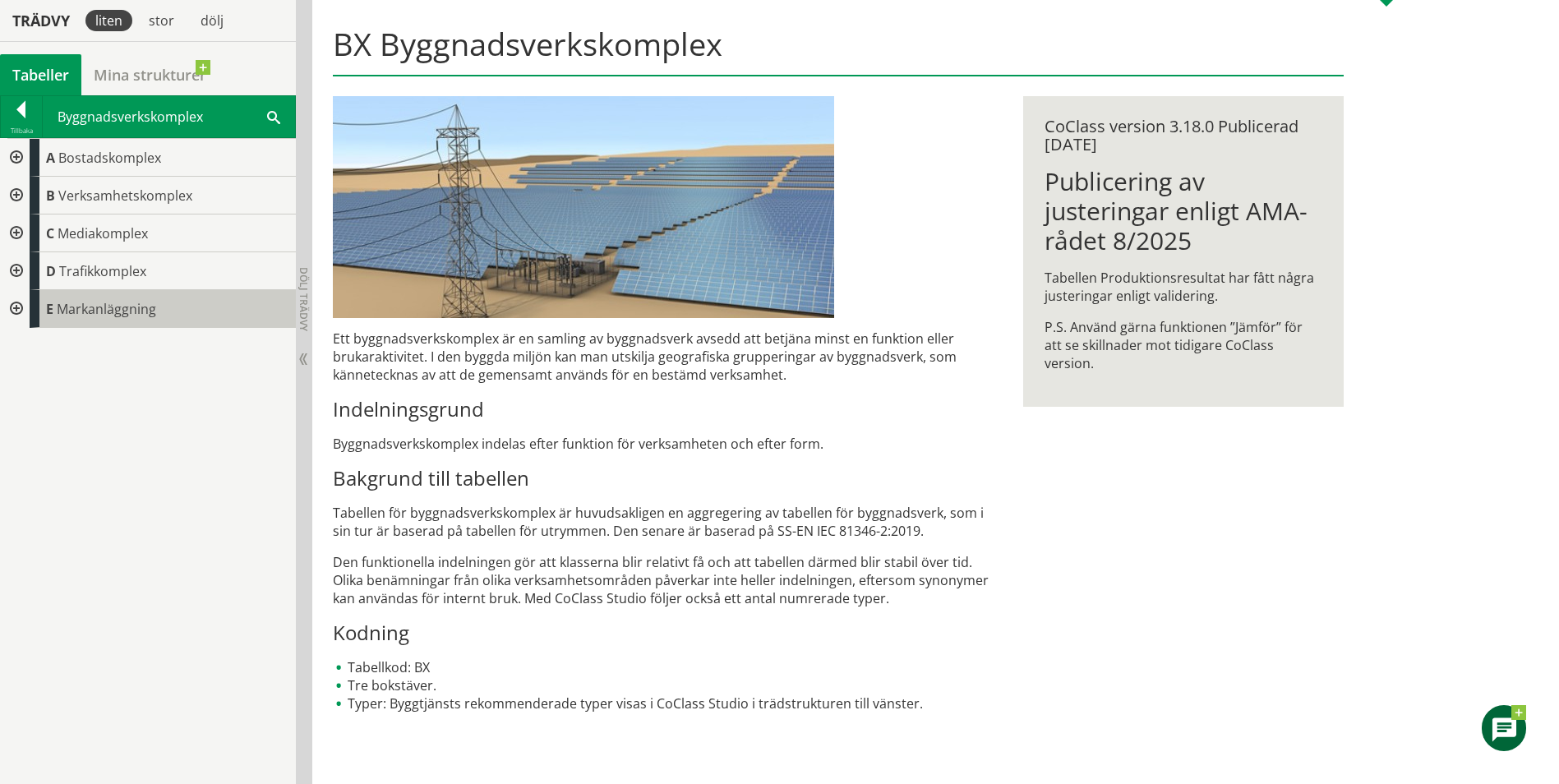
click at [111, 316] on span "Markanläggning" at bounding box center [106, 309] width 99 height 18
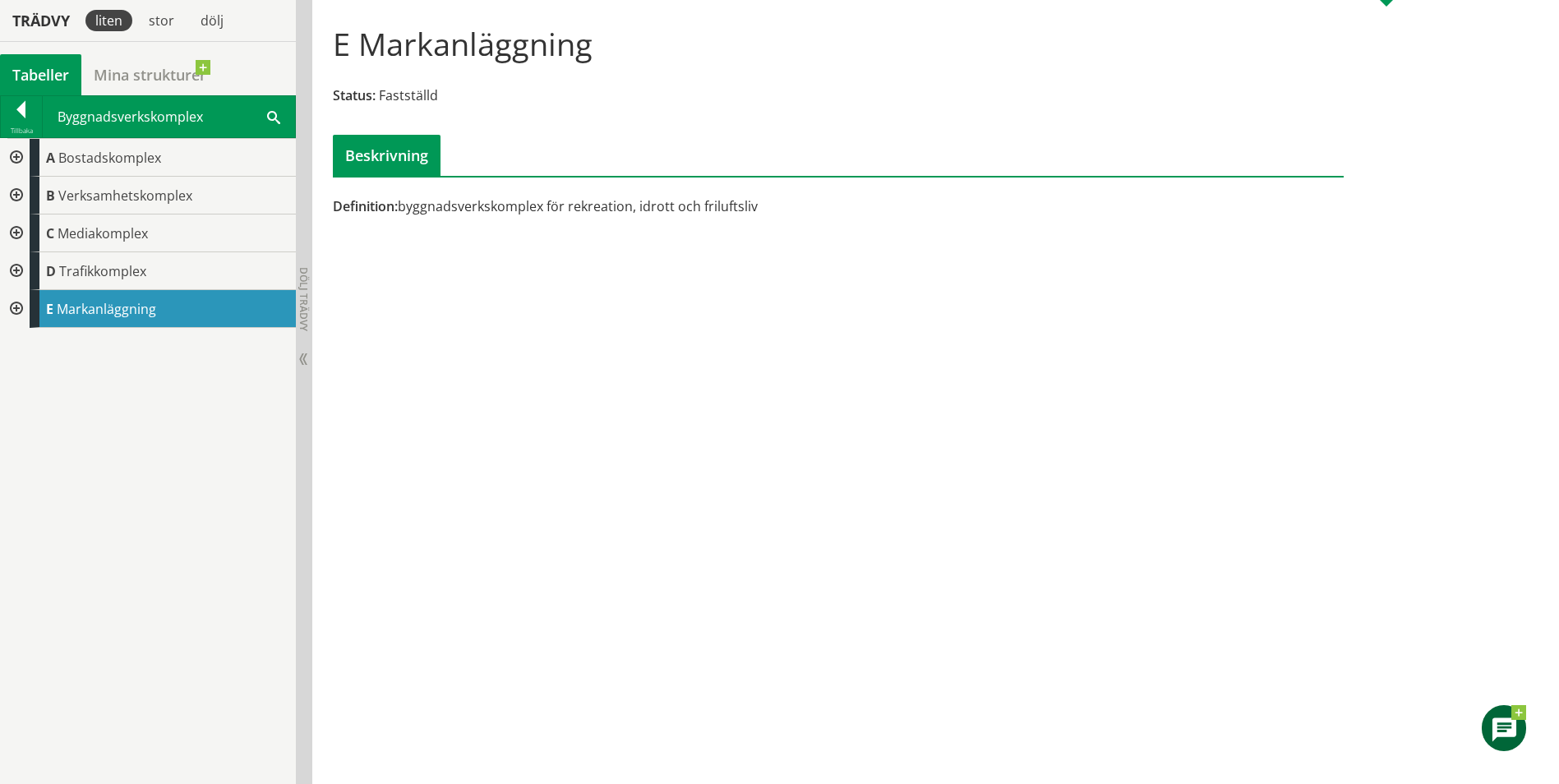
click at [11, 305] on div at bounding box center [14, 309] width 29 height 38
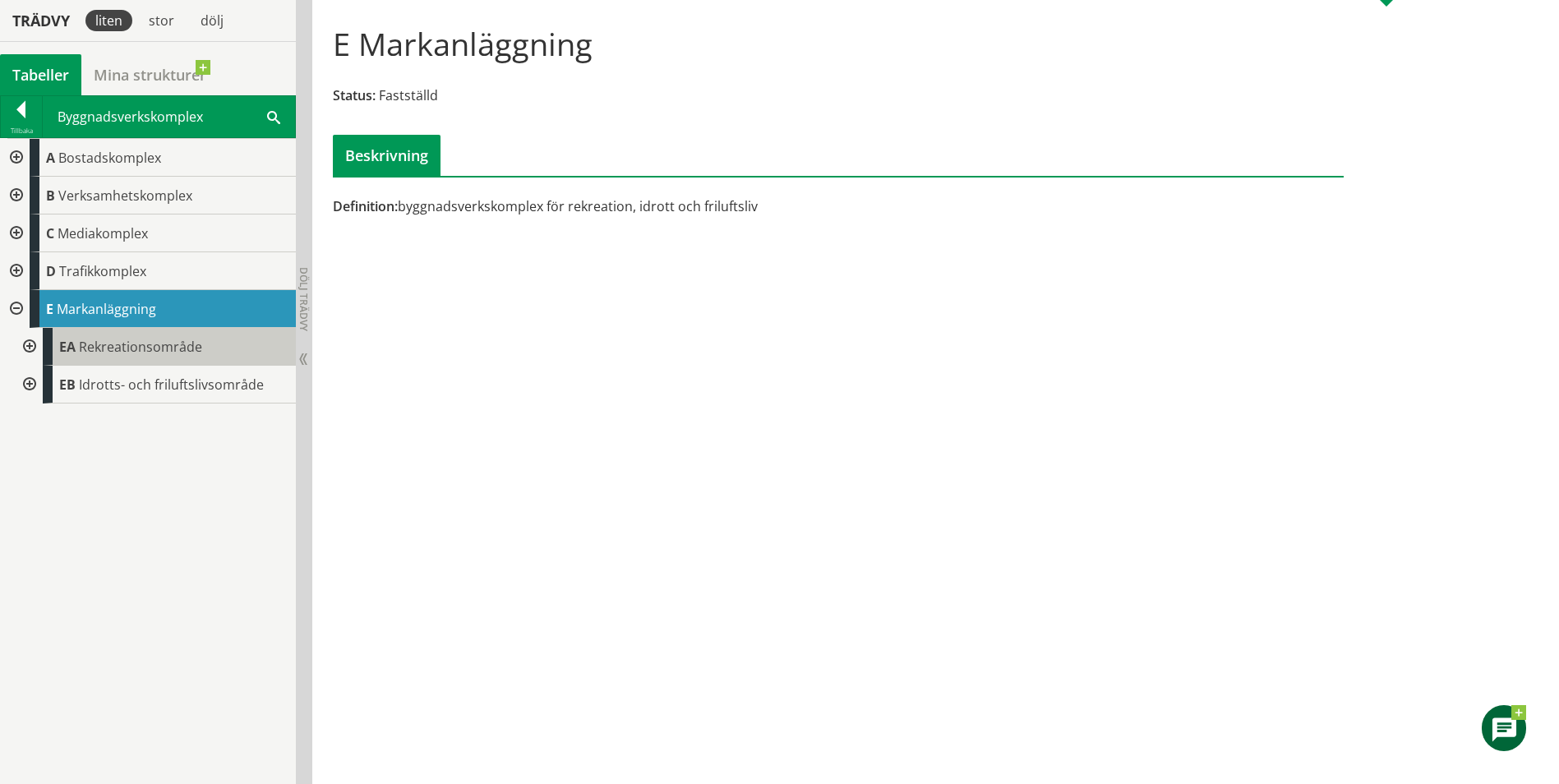
click at [130, 354] on span "Rekreationsområde" at bounding box center [141, 347] width 124 height 18
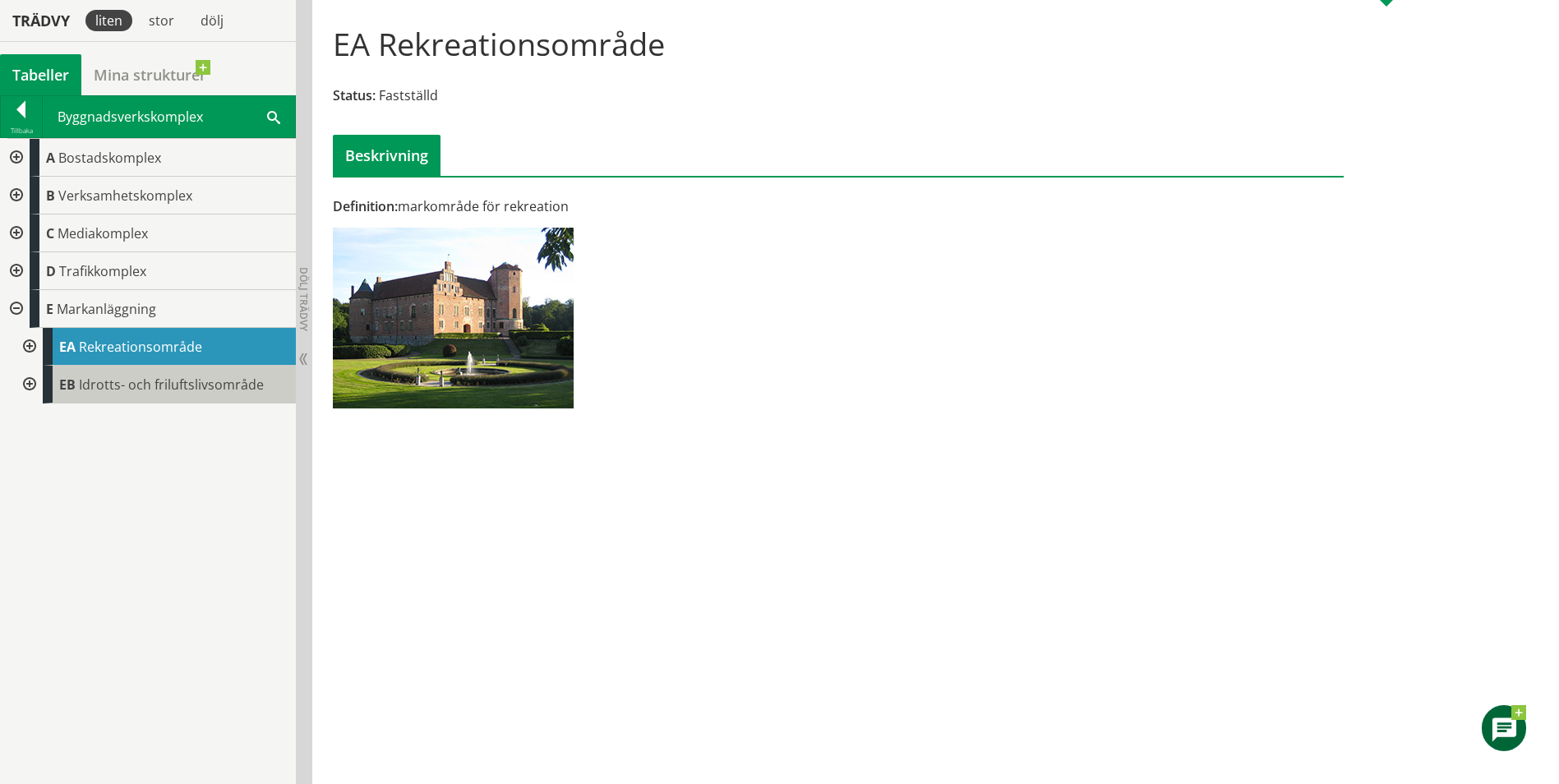
click at [117, 386] on span "Idrotts- och friluftslivsområde" at bounding box center [172, 384] width 185 height 18
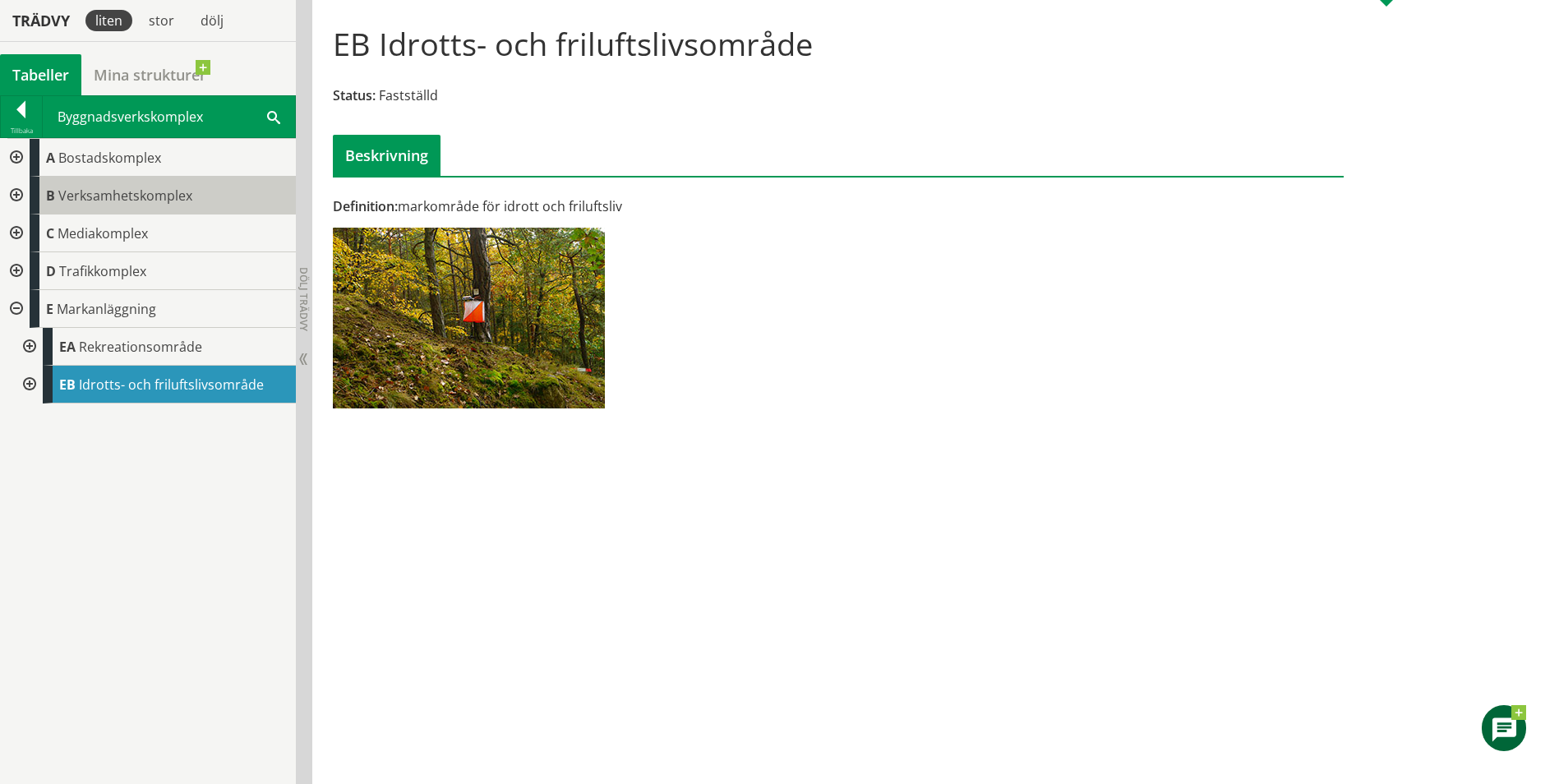
click at [107, 194] on span "Verksamhetskomplex" at bounding box center [125, 195] width 134 height 18
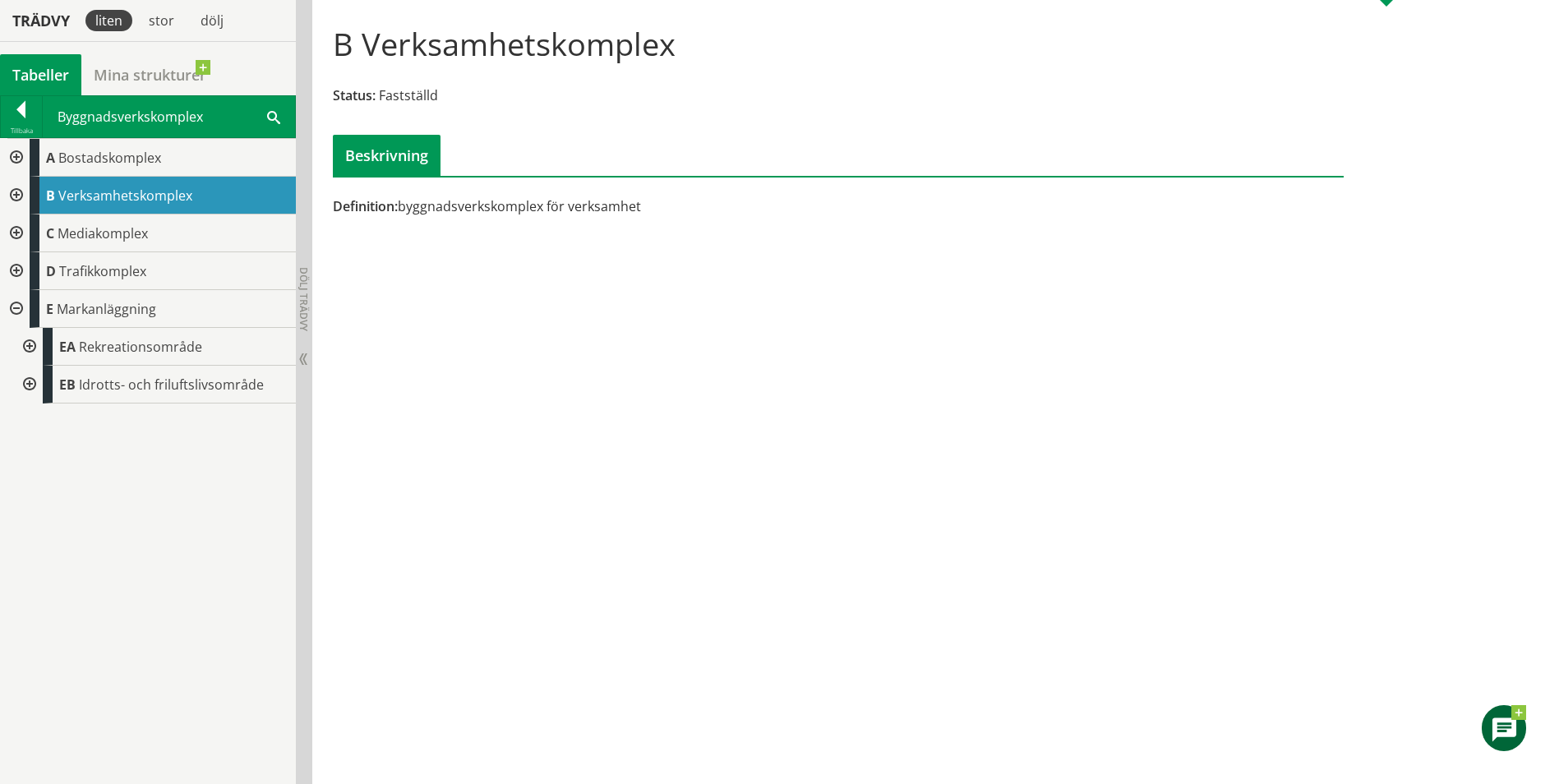
click at [9, 192] on div at bounding box center [14, 195] width 29 height 38
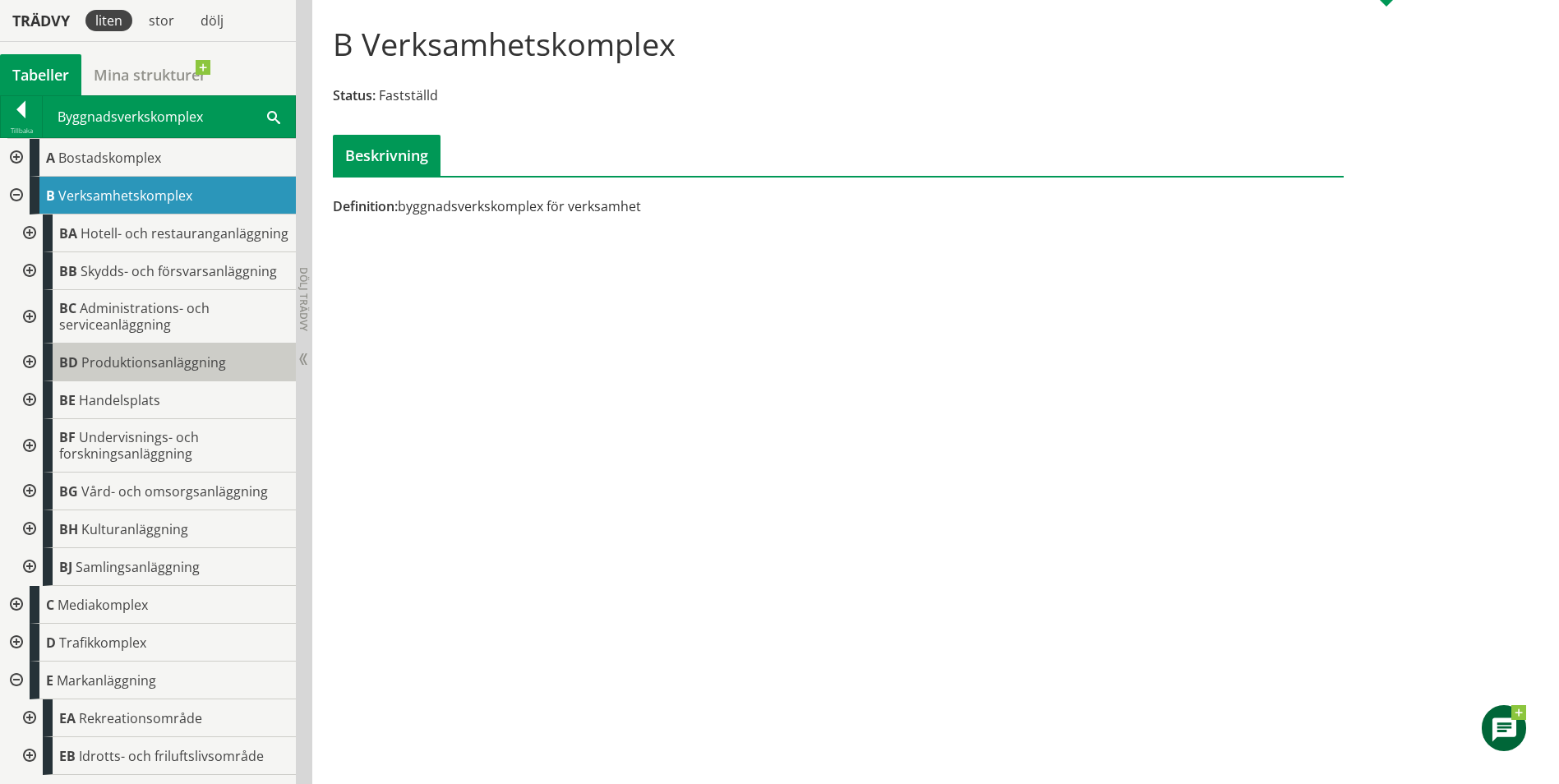
click at [218, 353] on span "Produktionsanläggning" at bounding box center [154, 362] width 145 height 18
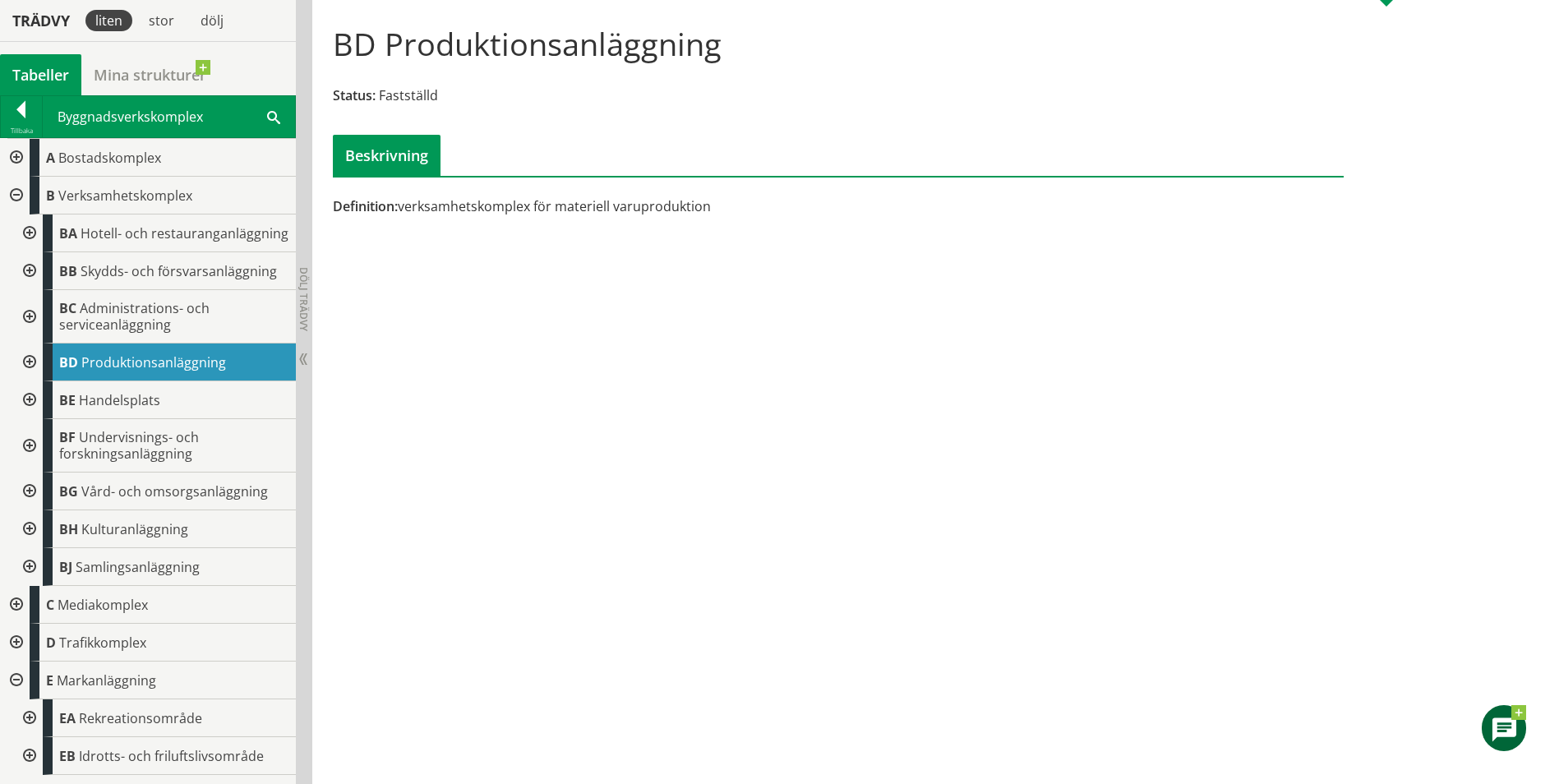
click at [23, 362] on div at bounding box center [28, 362] width 29 height 38
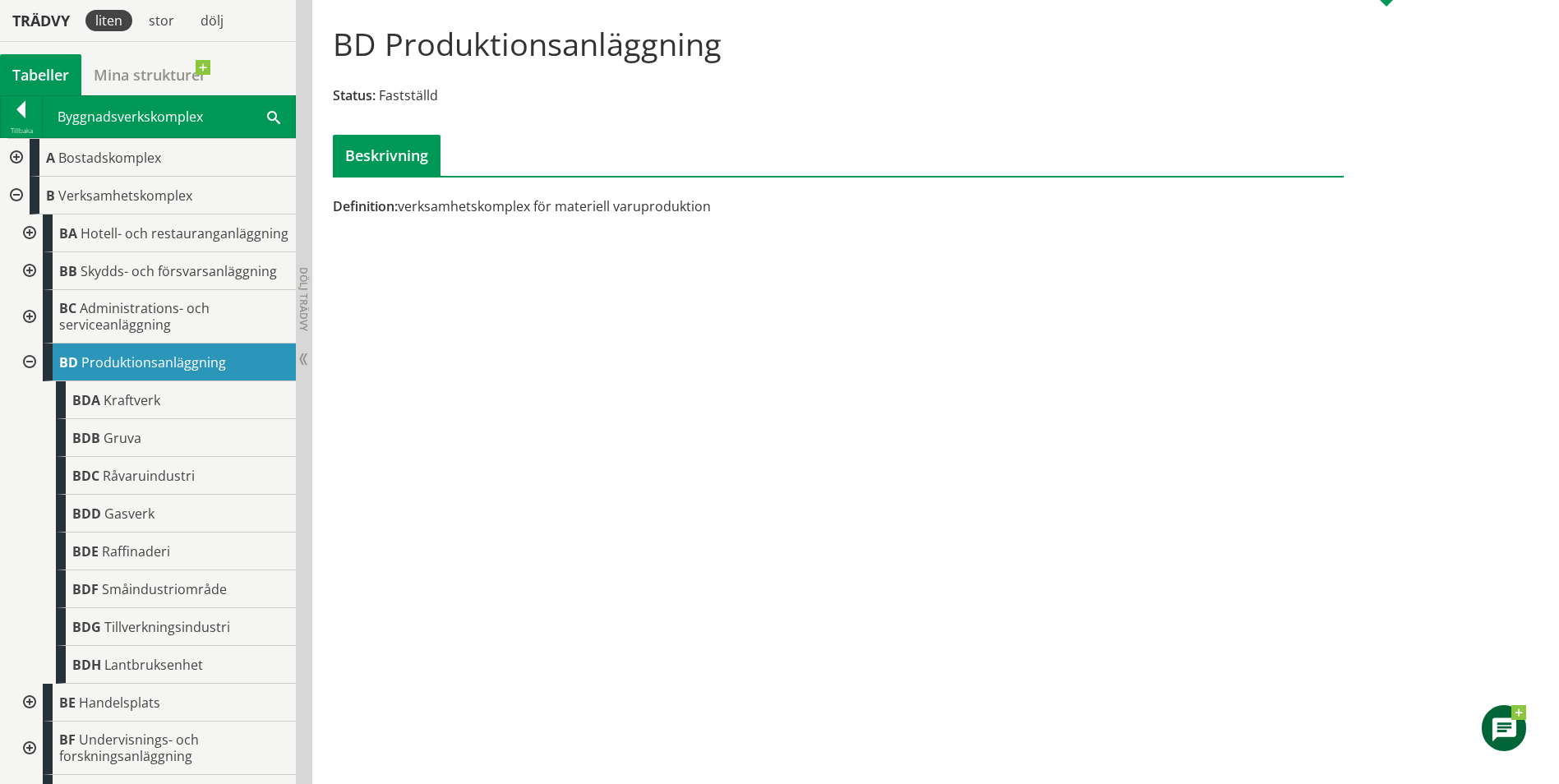
click at [527, 394] on div "BD Produktionsanläggning Status: Fastställd Beskrivning Definition: verksamhets…" at bounding box center [936, 392] width 1247 height 784
